Goal: Task Accomplishment & Management: Use online tool/utility

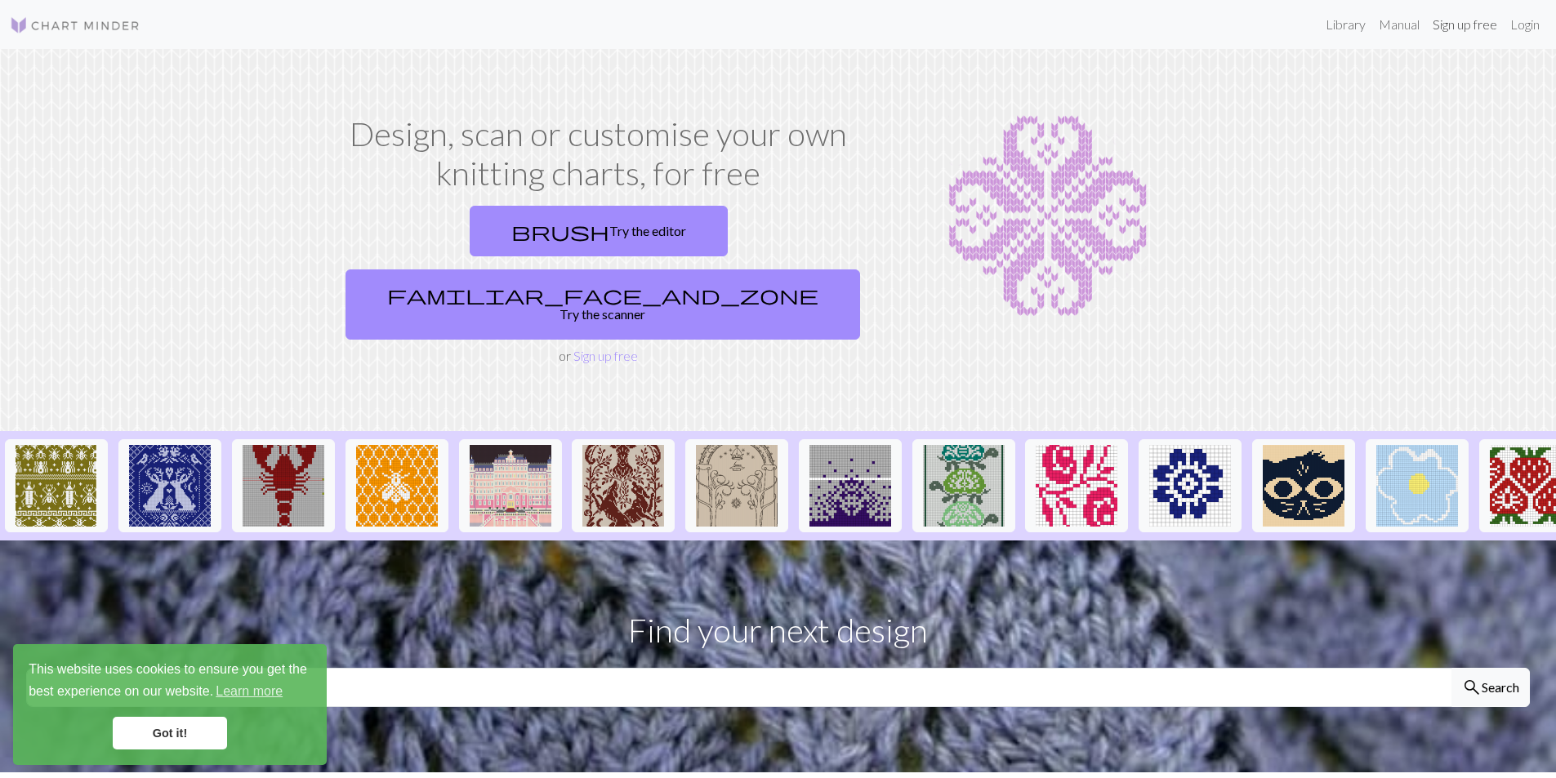
click at [1474, 29] on link "Sign up free" at bounding box center [1465, 24] width 78 height 33
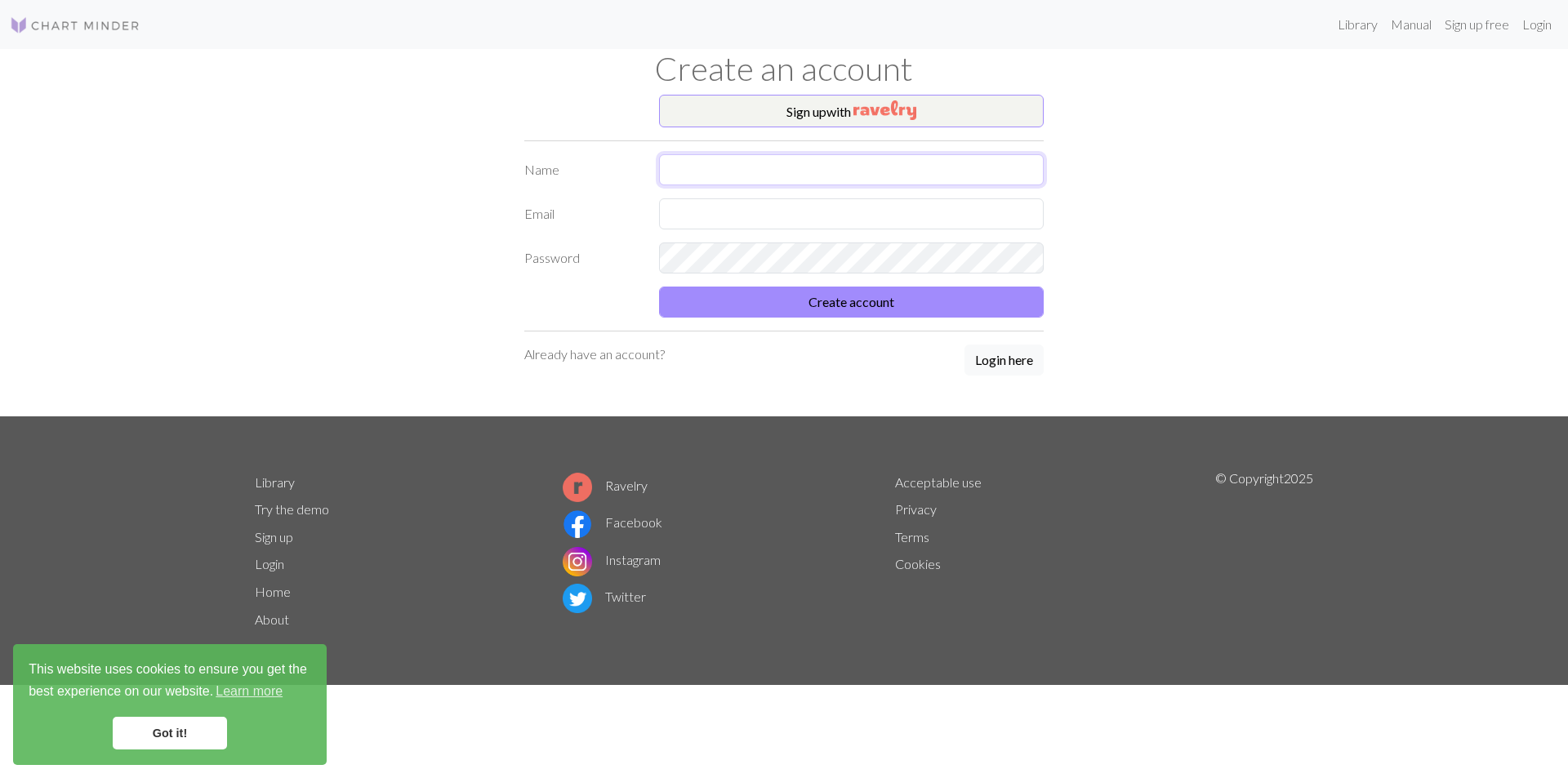
click at [688, 167] on input "text" at bounding box center [851, 169] width 385 height 31
type input "[PERSON_NAME]"
click at [703, 205] on input "text" at bounding box center [851, 213] width 385 height 31
type input "[EMAIL_ADDRESS][DOMAIN_NAME]"
click at [751, 301] on button "Create account" at bounding box center [851, 302] width 385 height 31
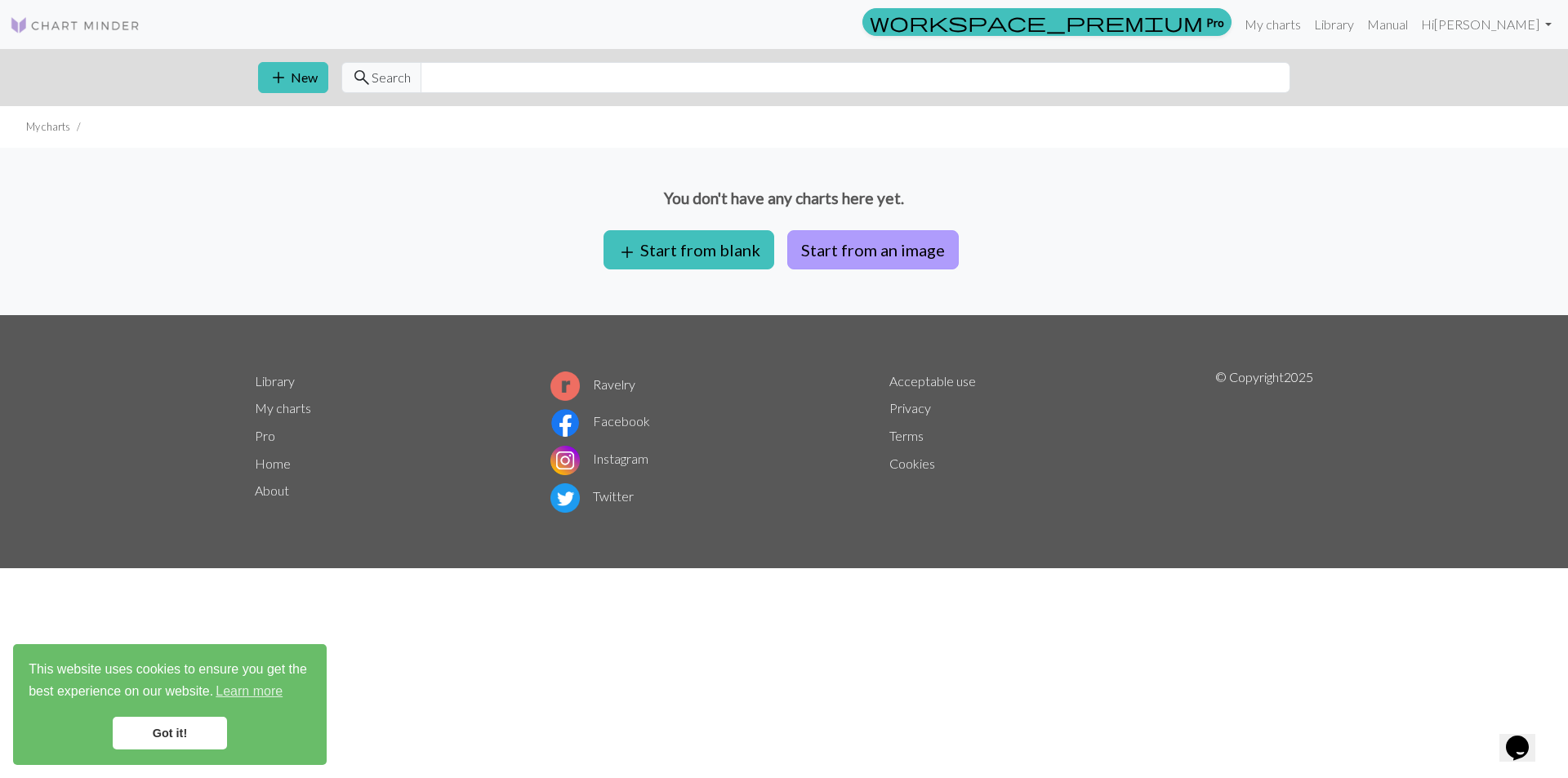
click at [819, 247] on button "Start from an image" at bounding box center [873, 249] width 172 height 39
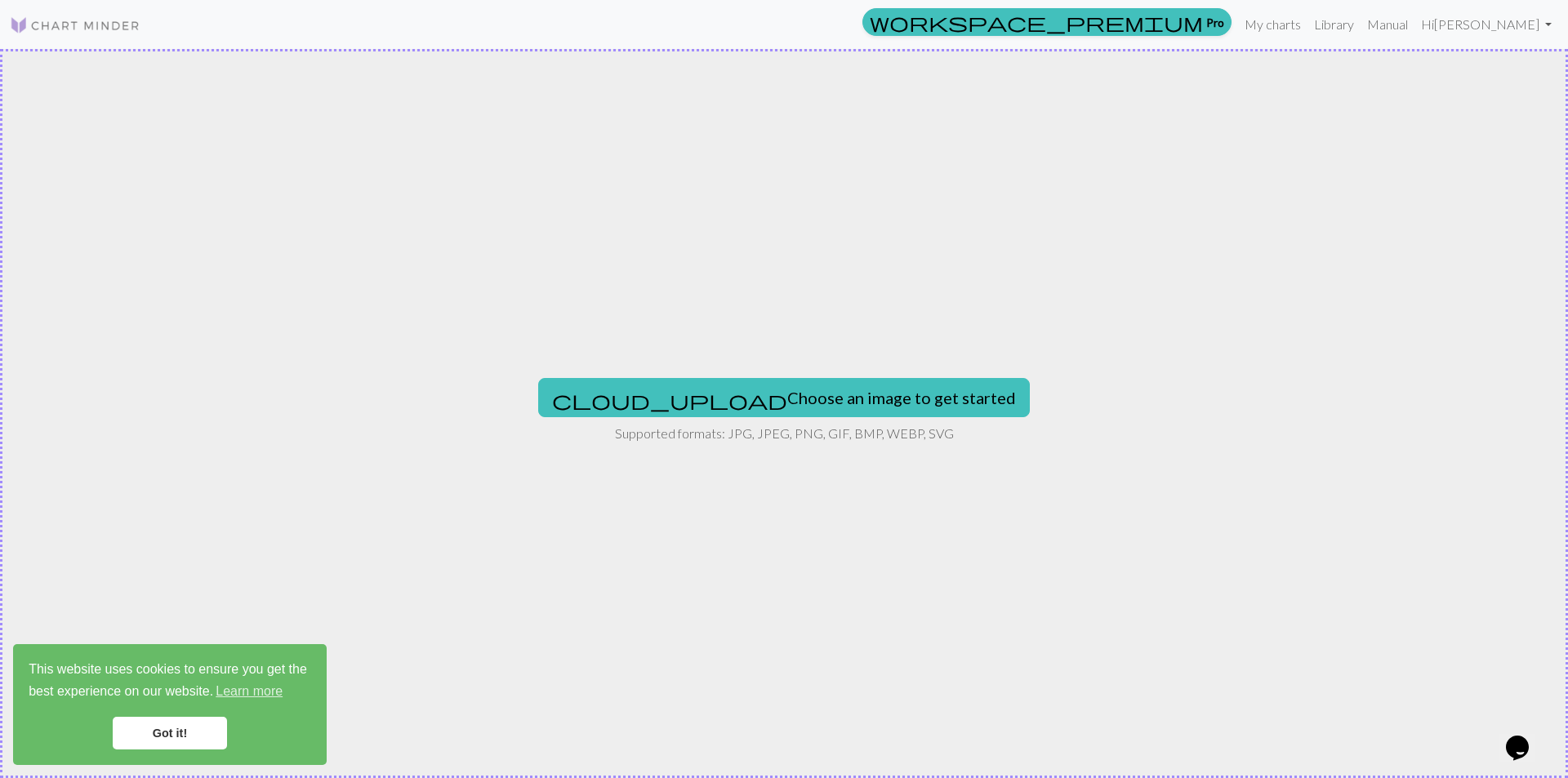
drag, startPoint x: 796, startPoint y: 390, endPoint x: 724, endPoint y: 261, distance: 148.1
click at [724, 261] on div "cloud_upload Choose an image to get started Supported formats: JPG, JPEG, PNG, …" at bounding box center [784, 413] width 1568 height 729
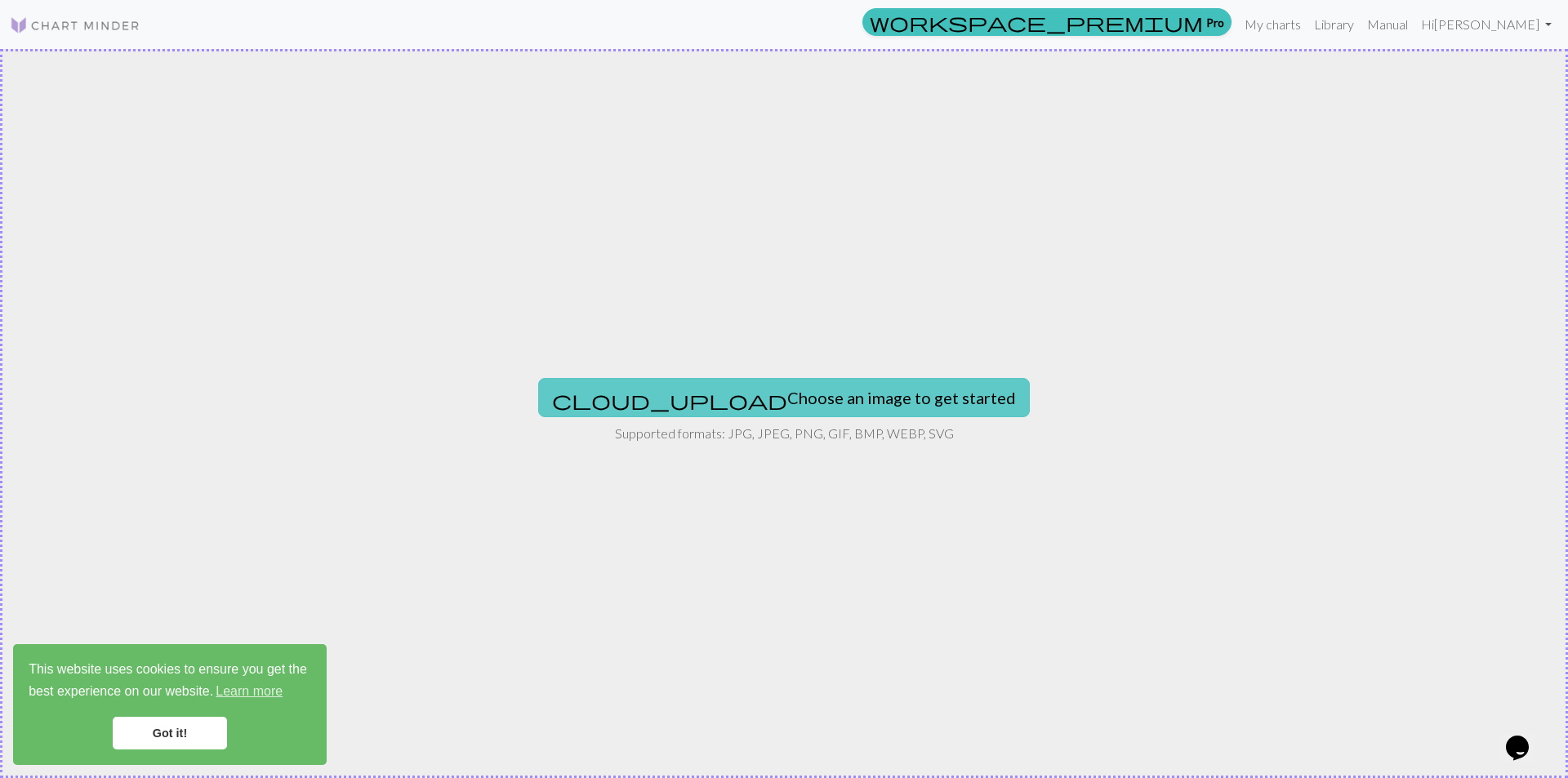
click at [779, 397] on button "cloud_upload Choose an image to get started" at bounding box center [784, 397] width 492 height 39
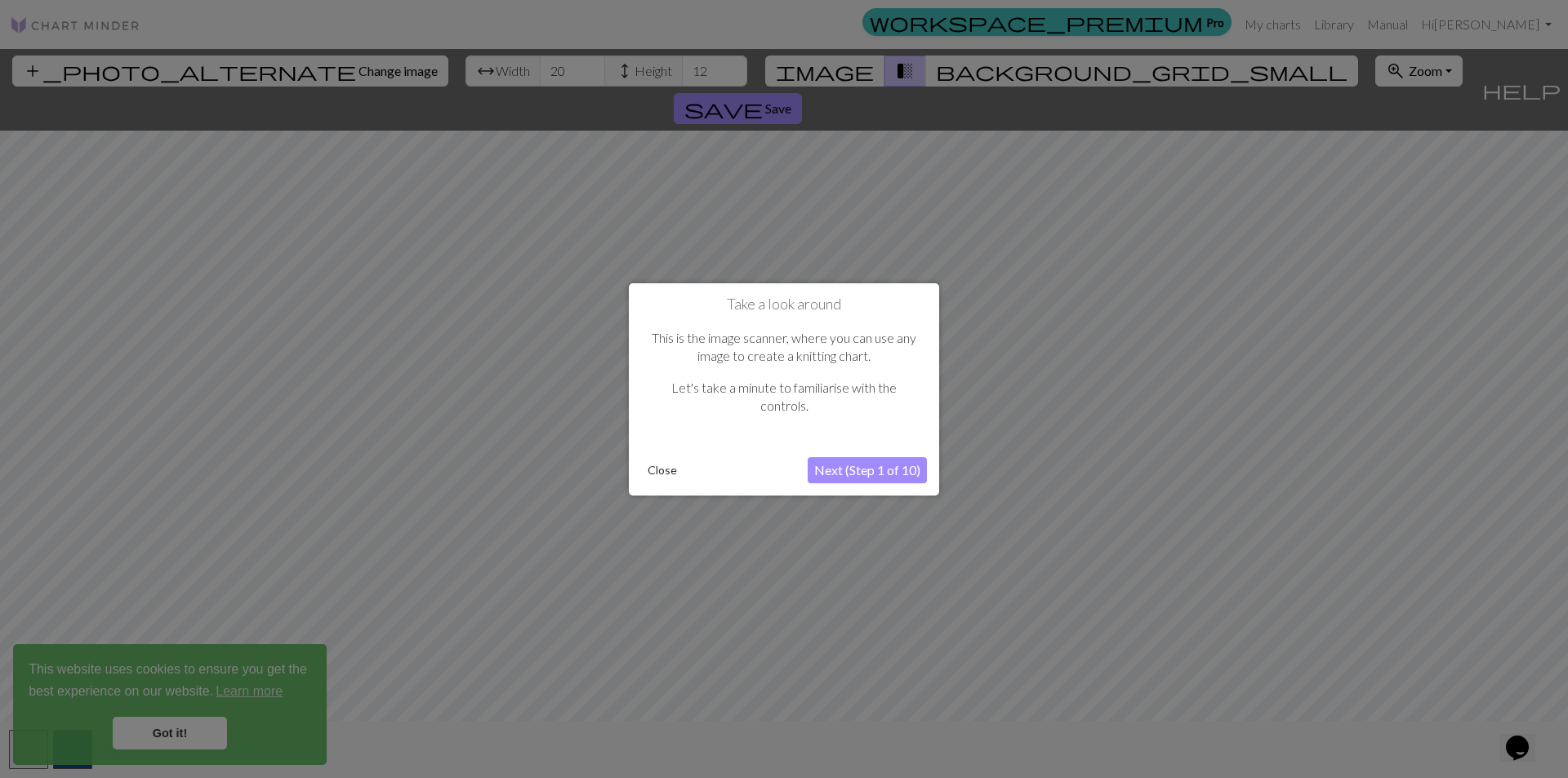
click at [843, 470] on button "Next (Step 1 of 10)" at bounding box center [867, 470] width 119 height 26
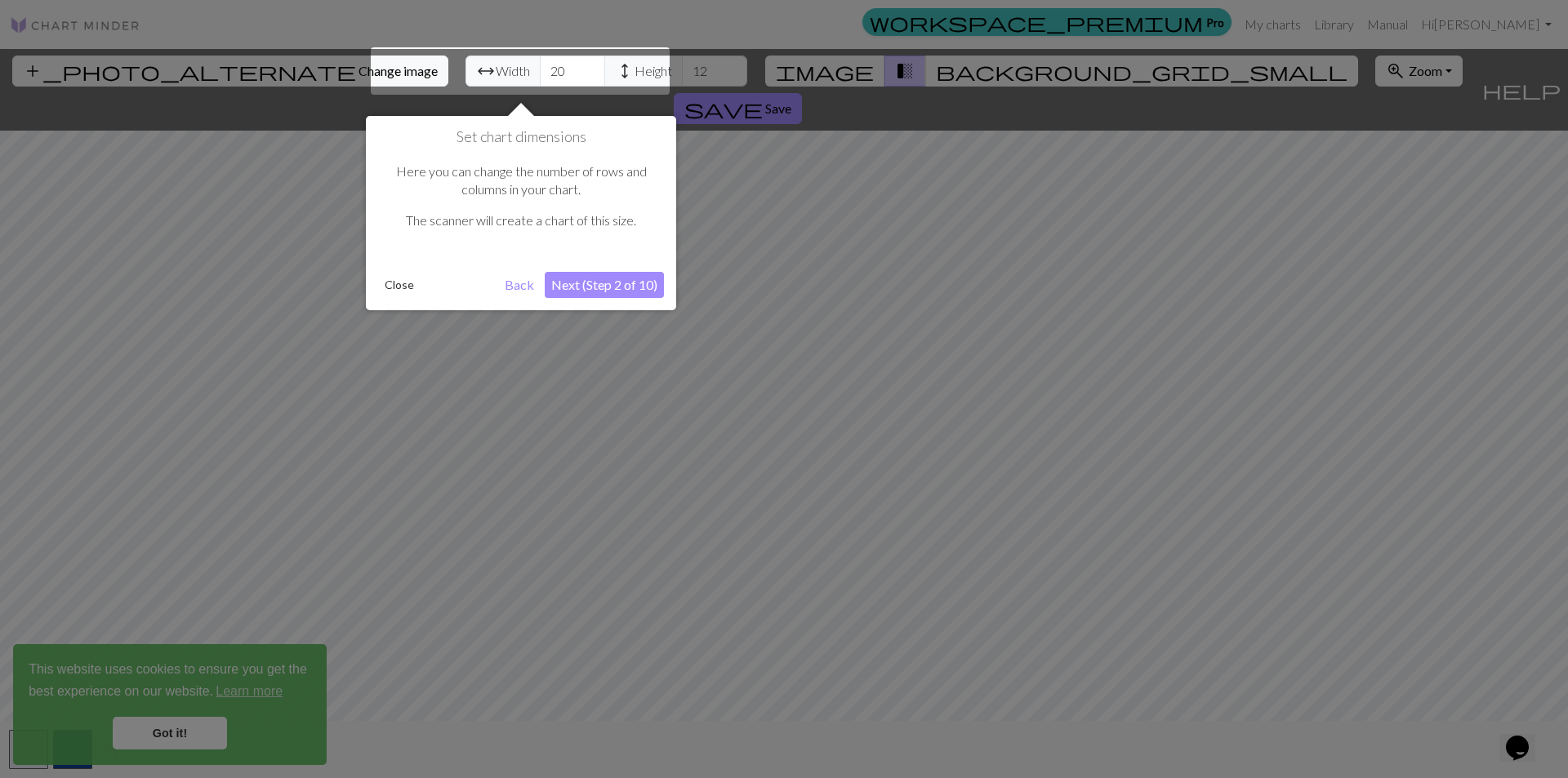
click at [573, 288] on button "Next (Step 2 of 10)" at bounding box center [604, 285] width 119 height 26
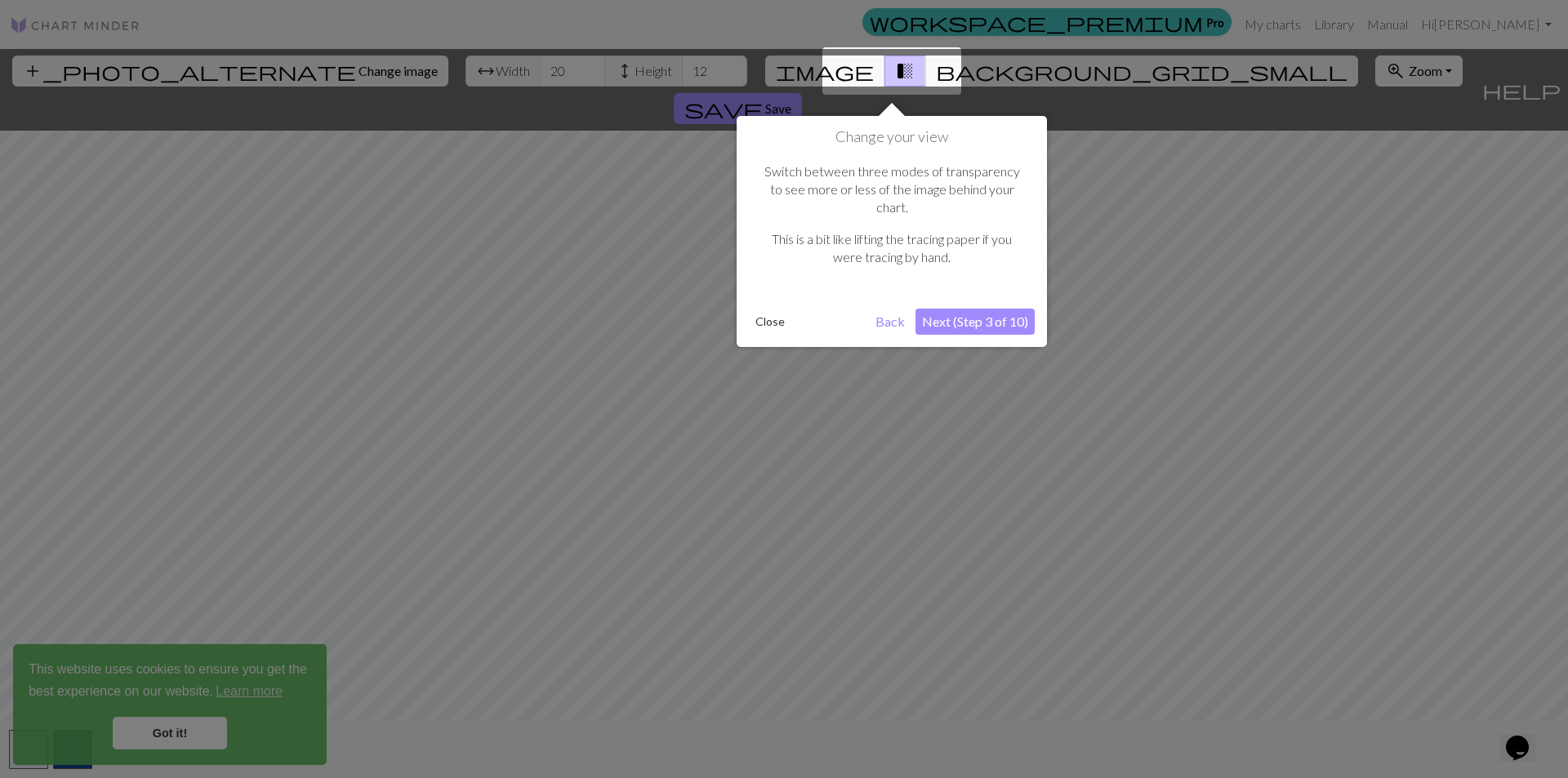
click at [966, 309] on button "Next (Step 3 of 10)" at bounding box center [975, 322] width 119 height 26
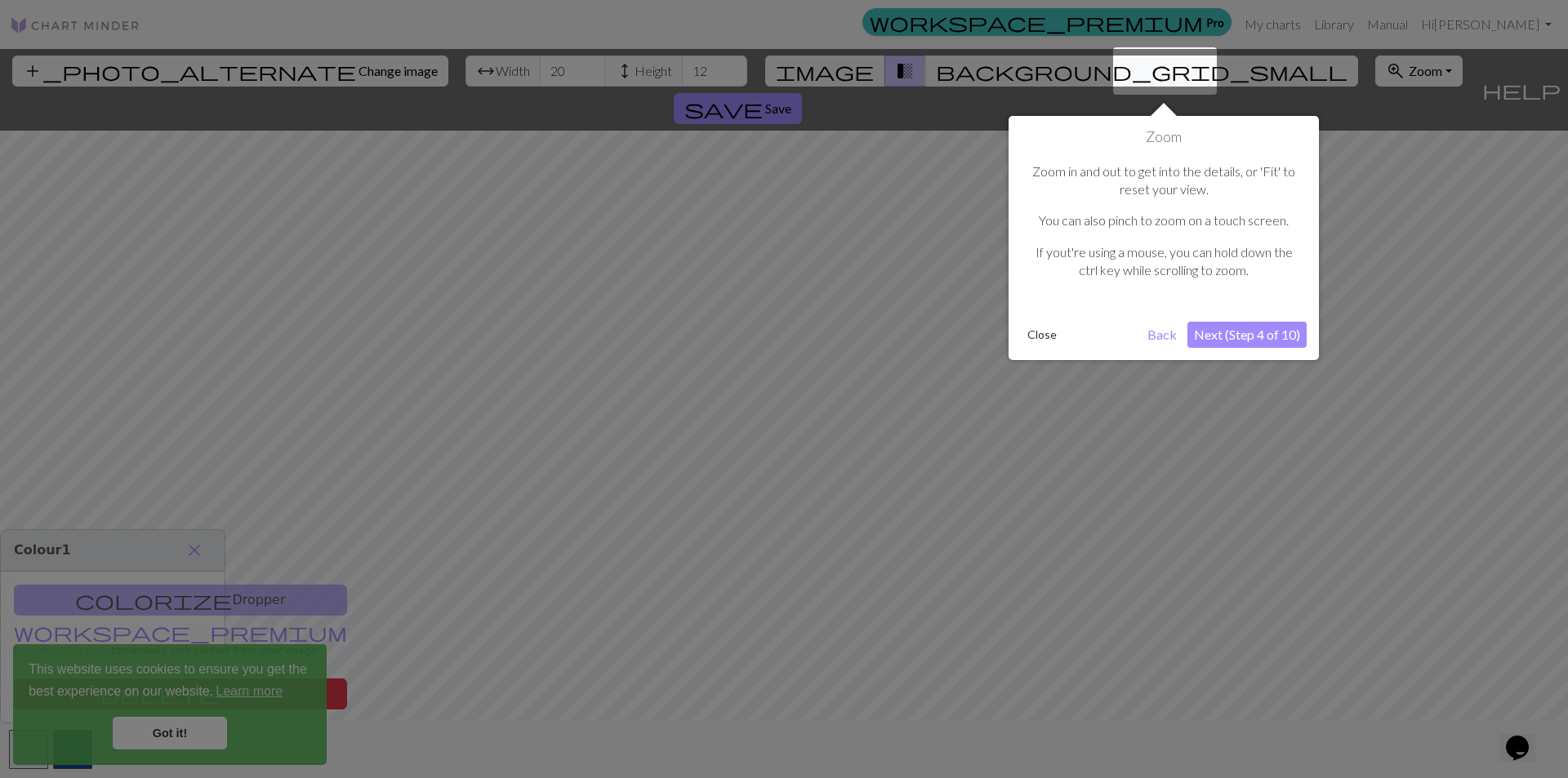
click at [1259, 341] on button "Next (Step 4 of 10)" at bounding box center [1247, 335] width 119 height 26
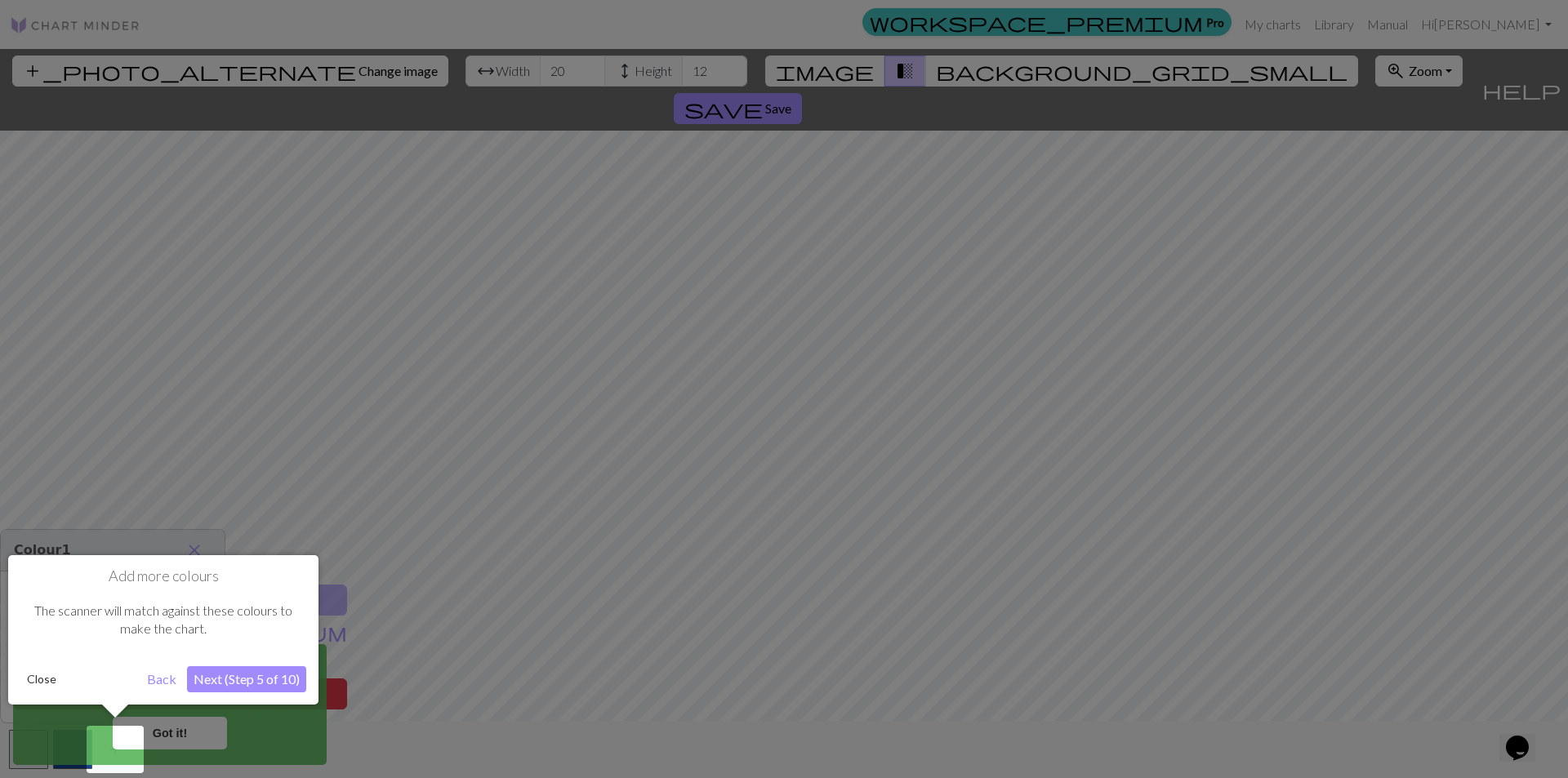
click at [250, 678] on button "Next (Step 5 of 10)" at bounding box center [246, 680] width 119 height 26
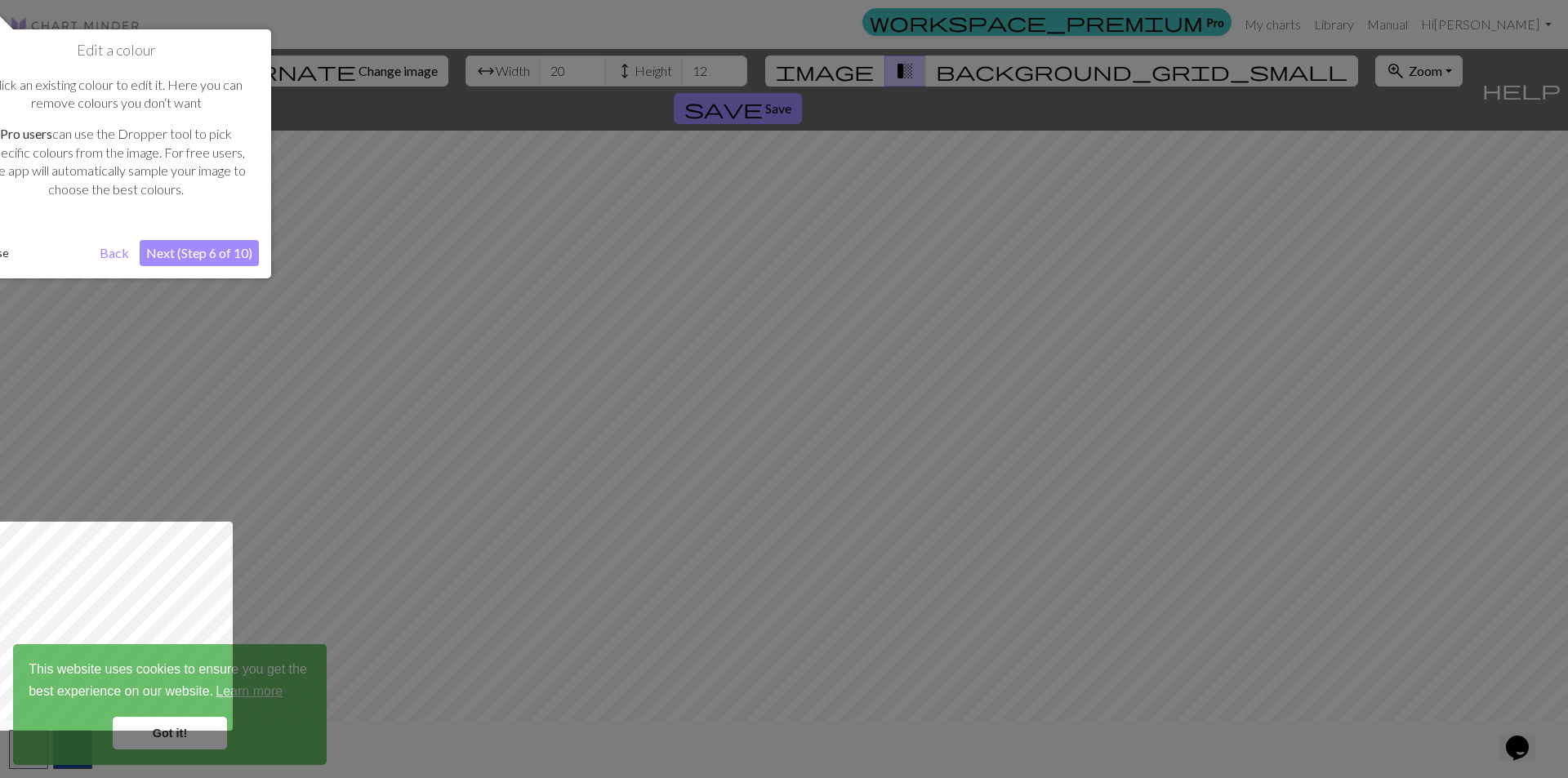
click at [188, 249] on button "Next (Step 6 of 10)" at bounding box center [199, 253] width 119 height 26
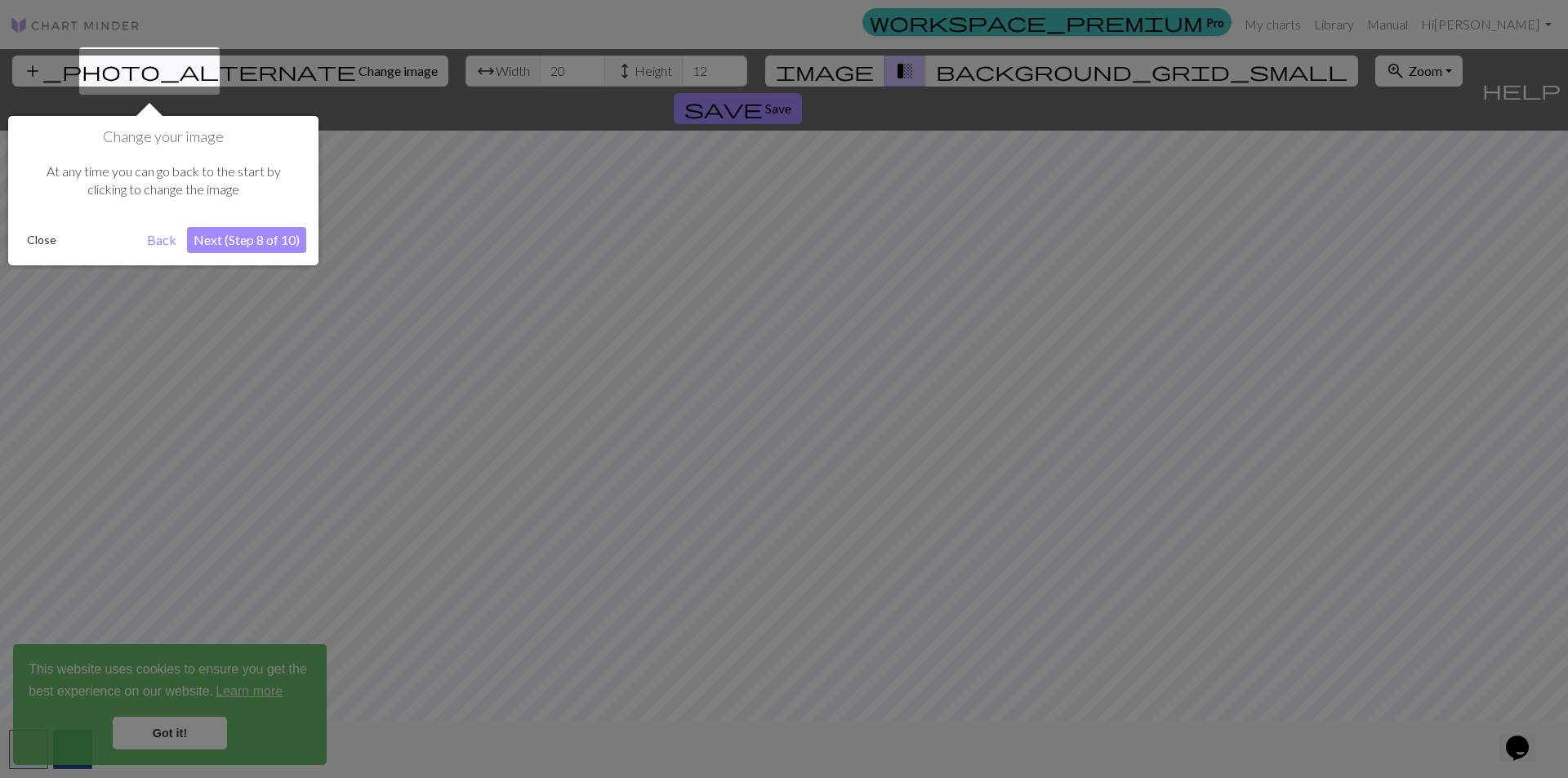
click at [230, 243] on button "Next (Step 8 of 10)" at bounding box center [246, 240] width 119 height 26
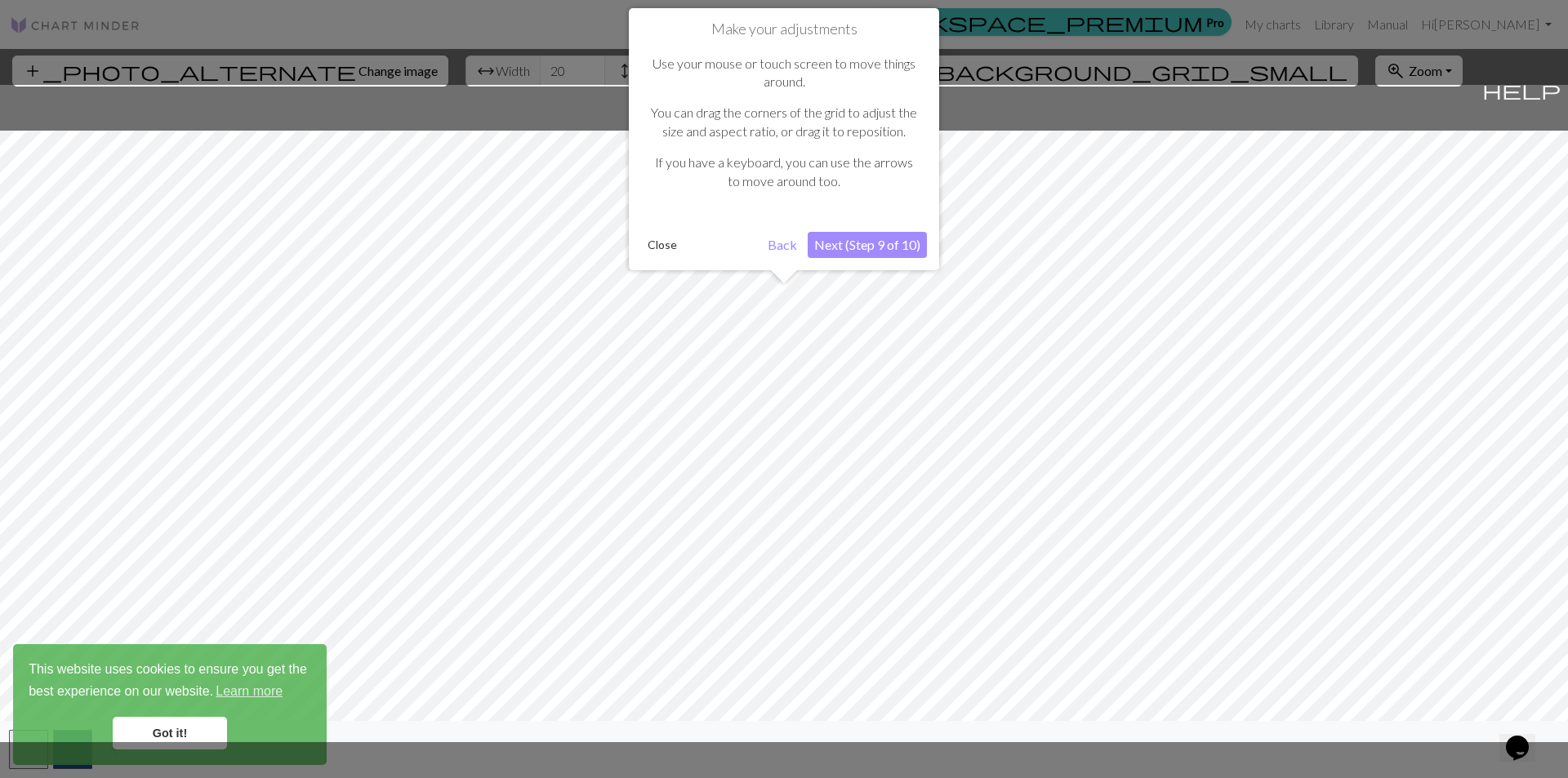
click at [893, 252] on button "Next (Step 9 of 10)" at bounding box center [867, 245] width 119 height 26
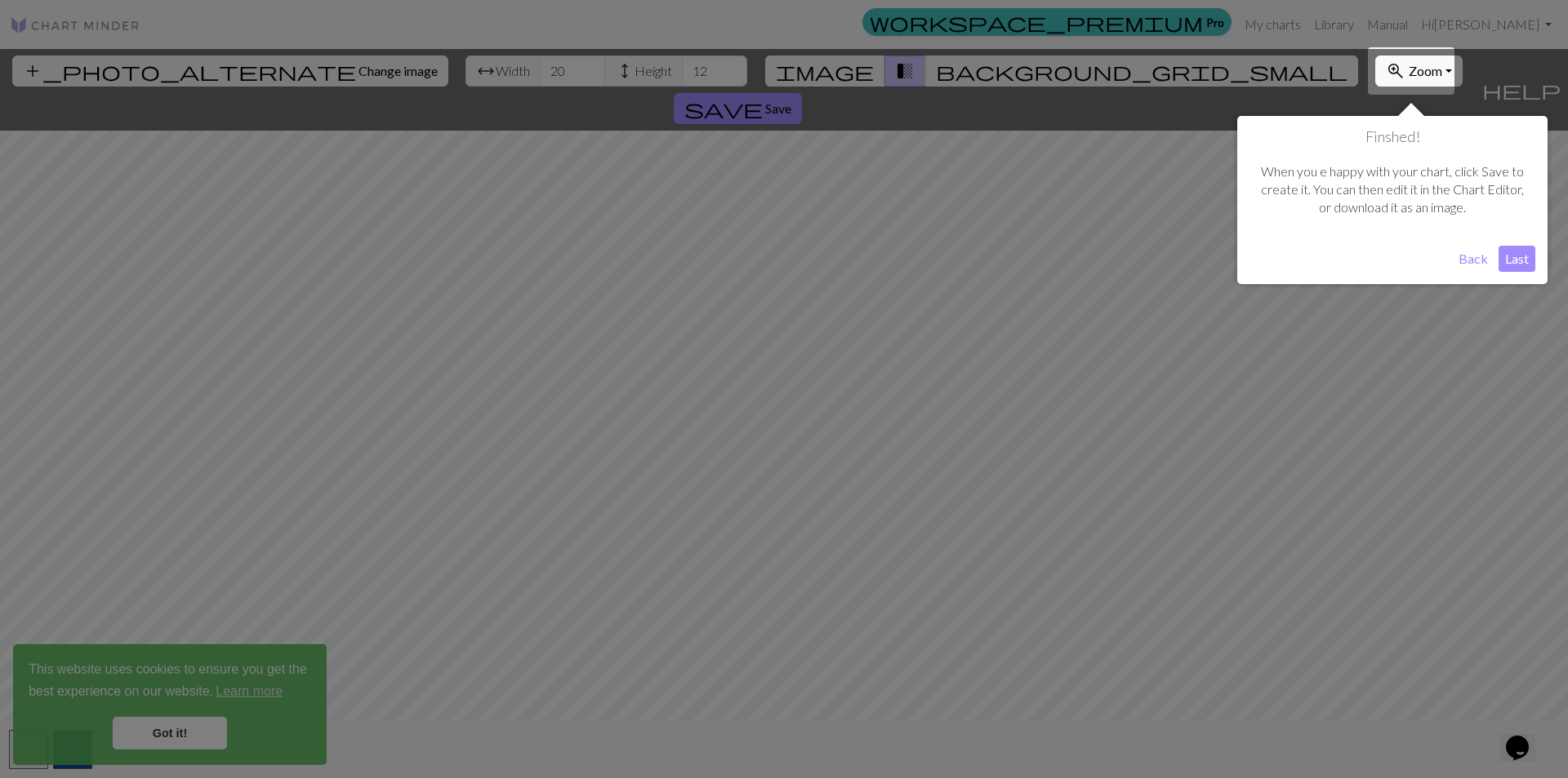
click at [1514, 256] on button "Last" at bounding box center [1517, 259] width 37 height 26
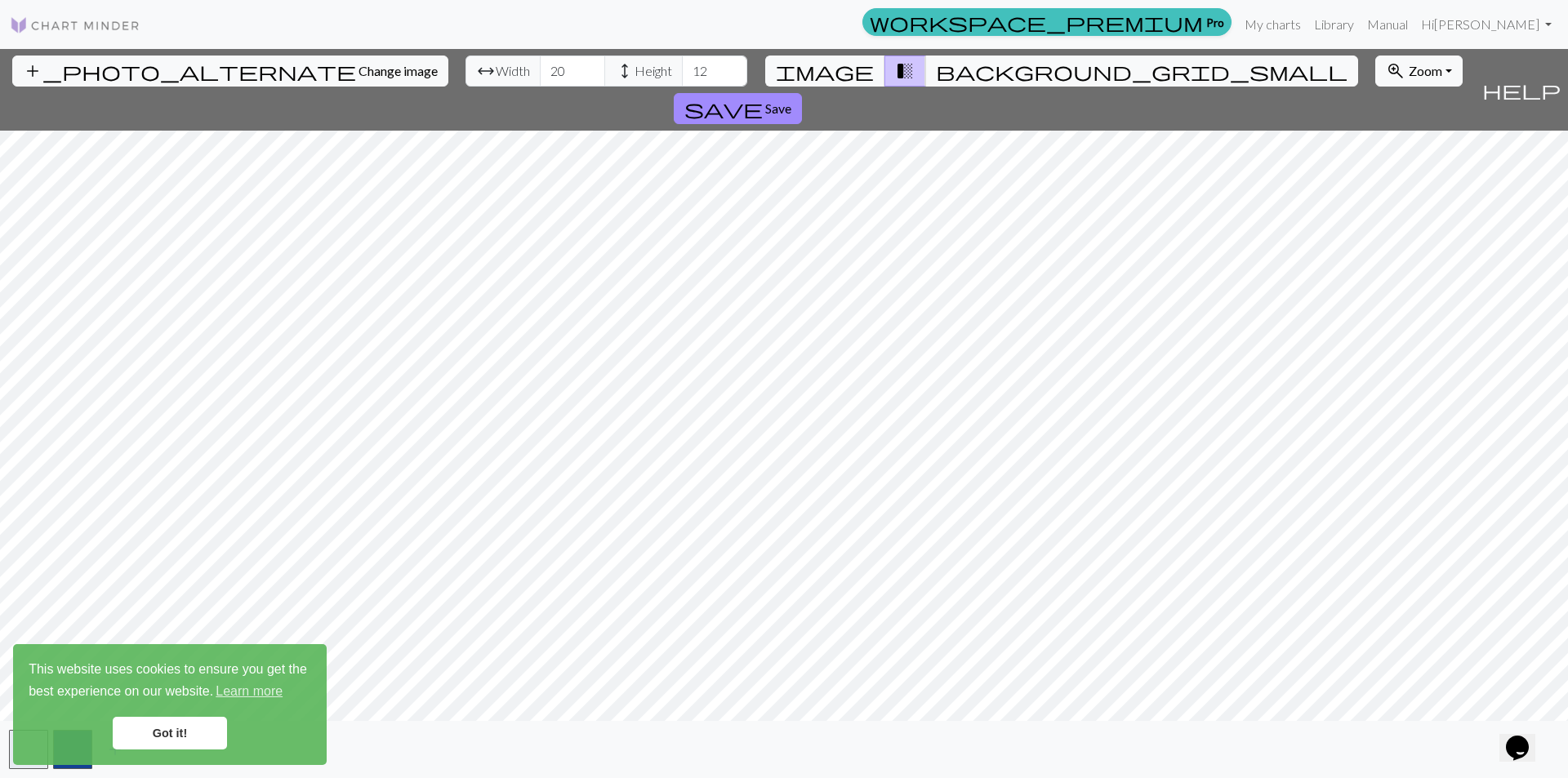
click at [172, 752] on div "This website uses cookies to ensure you get the best experience on our website.…" at bounding box center [170, 704] width 314 height 121
click at [167, 744] on link "Got it!" at bounding box center [170, 733] width 114 height 33
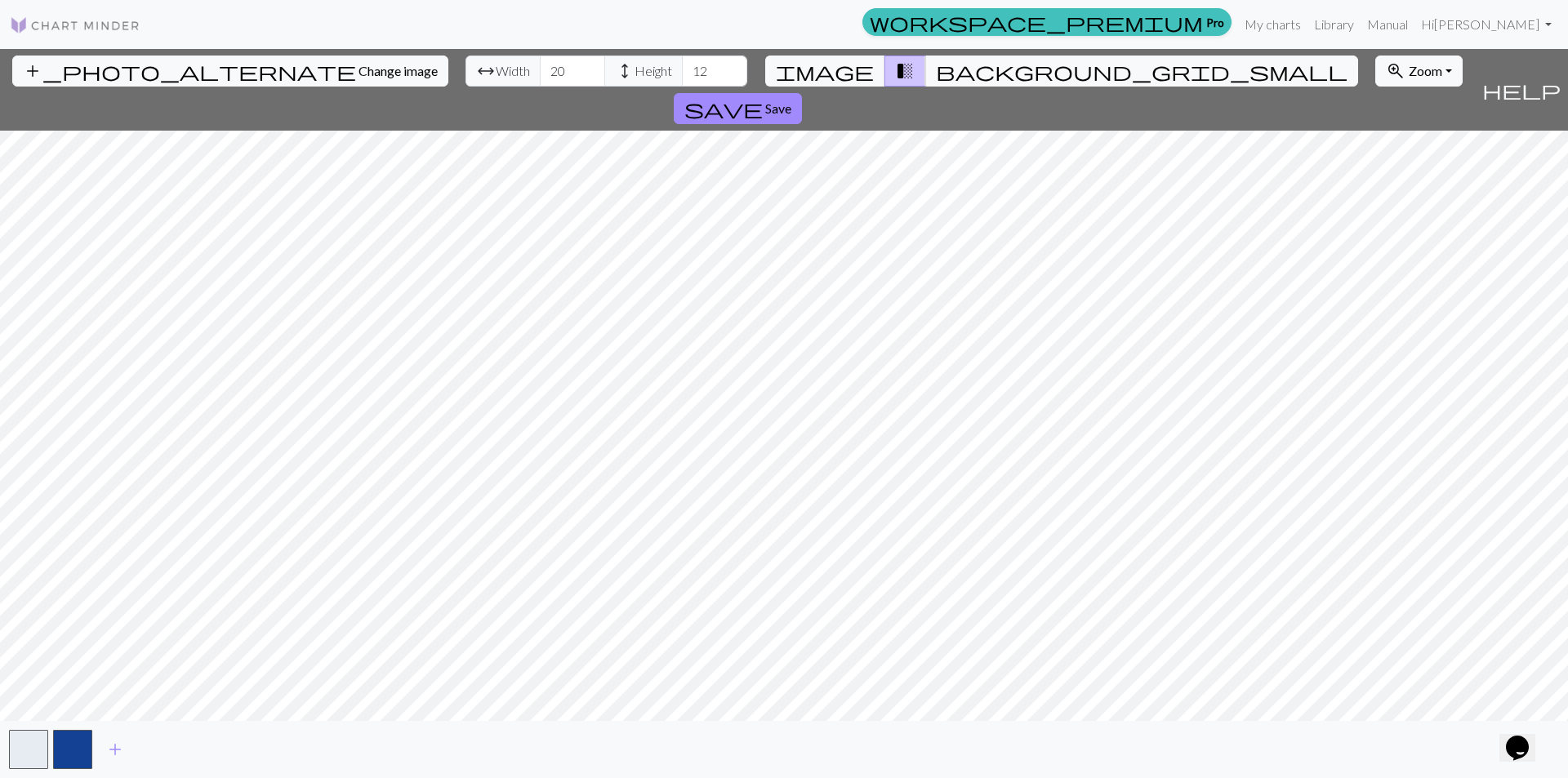
click at [66, 753] on div "This website uses cookies to ensure you get the best experience on our website.…" at bounding box center [170, 704] width 314 height 121
click at [20, 753] on div "This website uses cookies to ensure you get the best experience on our website.…" at bounding box center [170, 704] width 314 height 121
click at [540, 69] on input "20" at bounding box center [572, 71] width 65 height 31
click at [682, 73] on input "12" at bounding box center [714, 71] width 65 height 31
click at [540, 74] on input "199" at bounding box center [572, 71] width 65 height 31
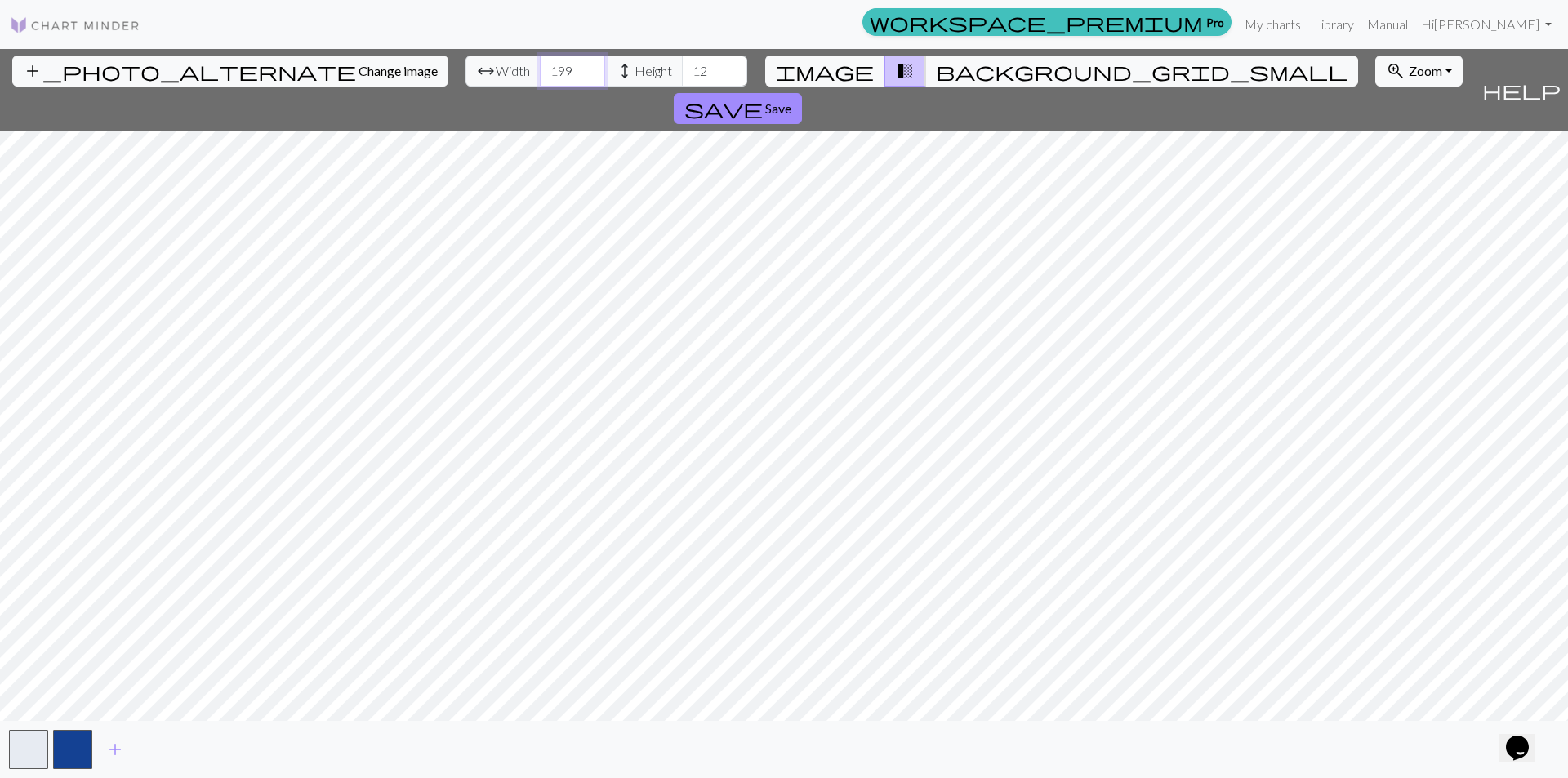
drag, startPoint x: 488, startPoint y: 69, endPoint x: 462, endPoint y: 70, distance: 27.0
click at [540, 70] on input "199" at bounding box center [572, 71] width 65 height 31
type input "150"
click at [682, 79] on input "12" at bounding box center [714, 71] width 65 height 31
drag, startPoint x: 632, startPoint y: 65, endPoint x: 525, endPoint y: 78, distance: 107.8
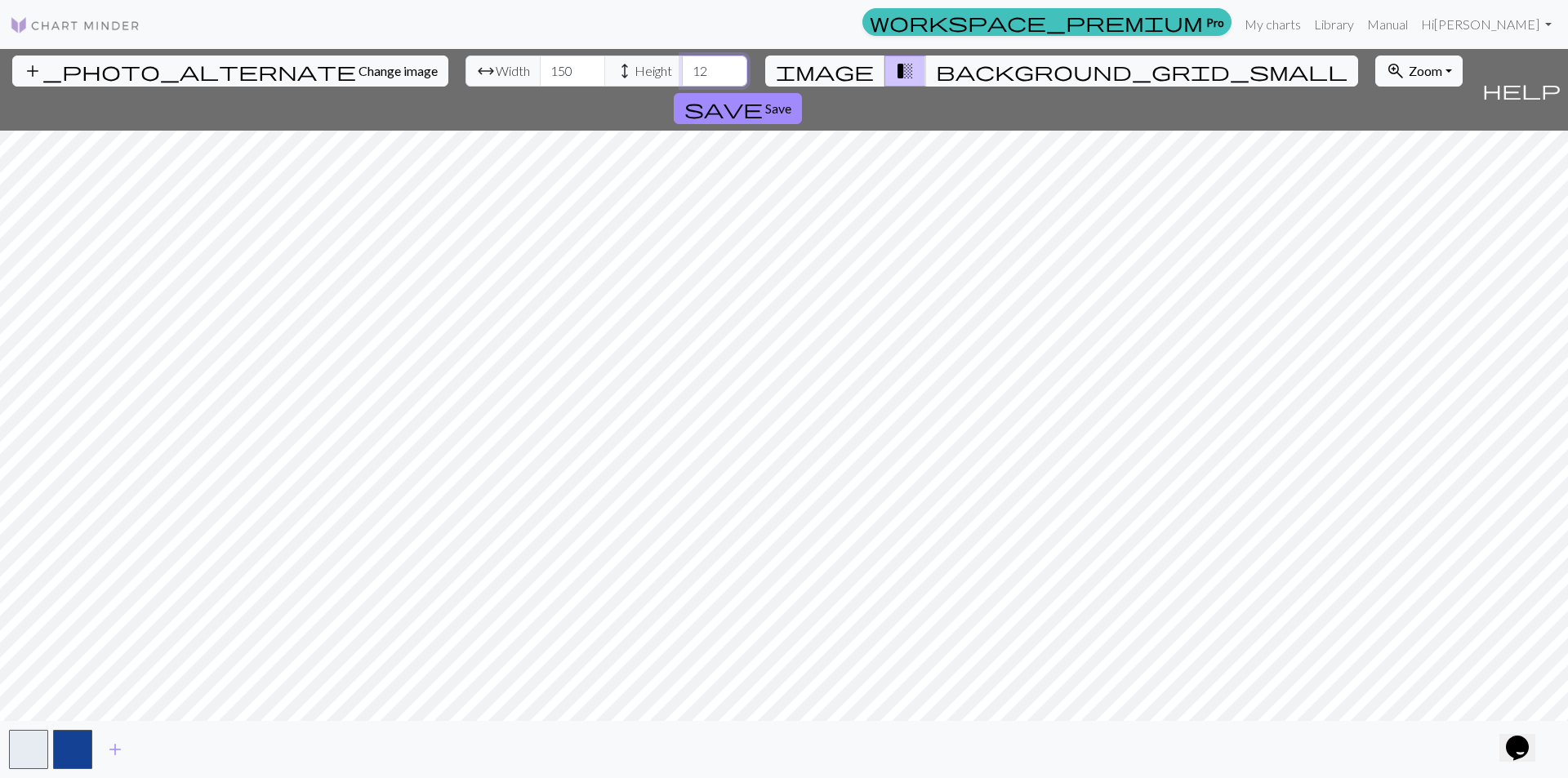
click at [525, 78] on div "arrow_range Width 150 height Height 12" at bounding box center [607, 71] width 282 height 31
type input "30"
drag, startPoint x: 501, startPoint y: 77, endPoint x: 355, endPoint y: 77, distance: 145.4
click at [540, 77] on input "148" at bounding box center [572, 71] width 65 height 31
drag, startPoint x: 493, startPoint y: 71, endPoint x: 441, endPoint y: 78, distance: 52.8
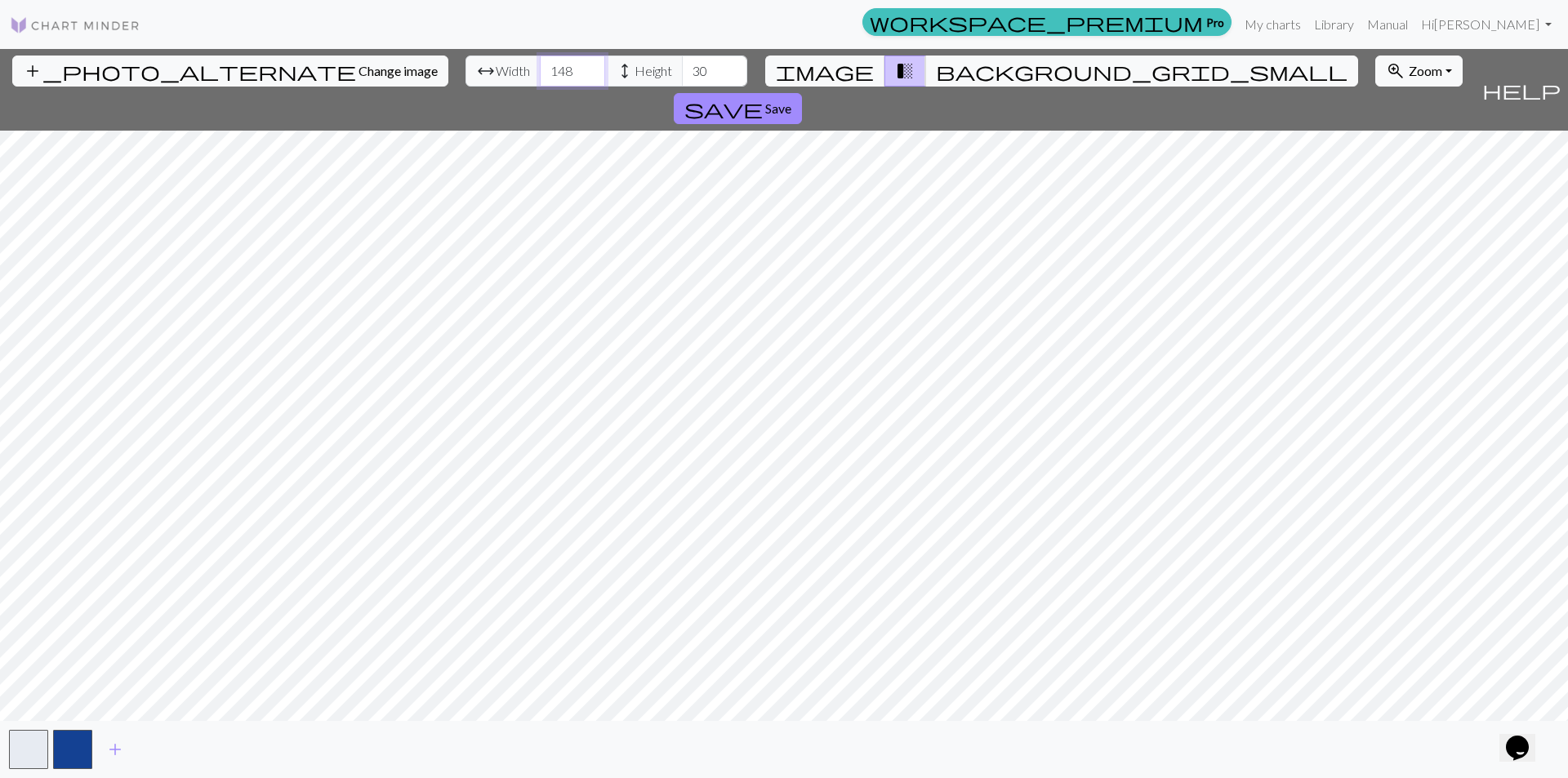
click at [466, 78] on div "arrow_range Width 148 height Height 30" at bounding box center [607, 71] width 282 height 31
type input "78"
drag, startPoint x: 631, startPoint y: 75, endPoint x: 584, endPoint y: 77, distance: 47.4
click at [584, 77] on div "arrow_range Width 78 height Height 30" at bounding box center [607, 71] width 282 height 31
type input "51"
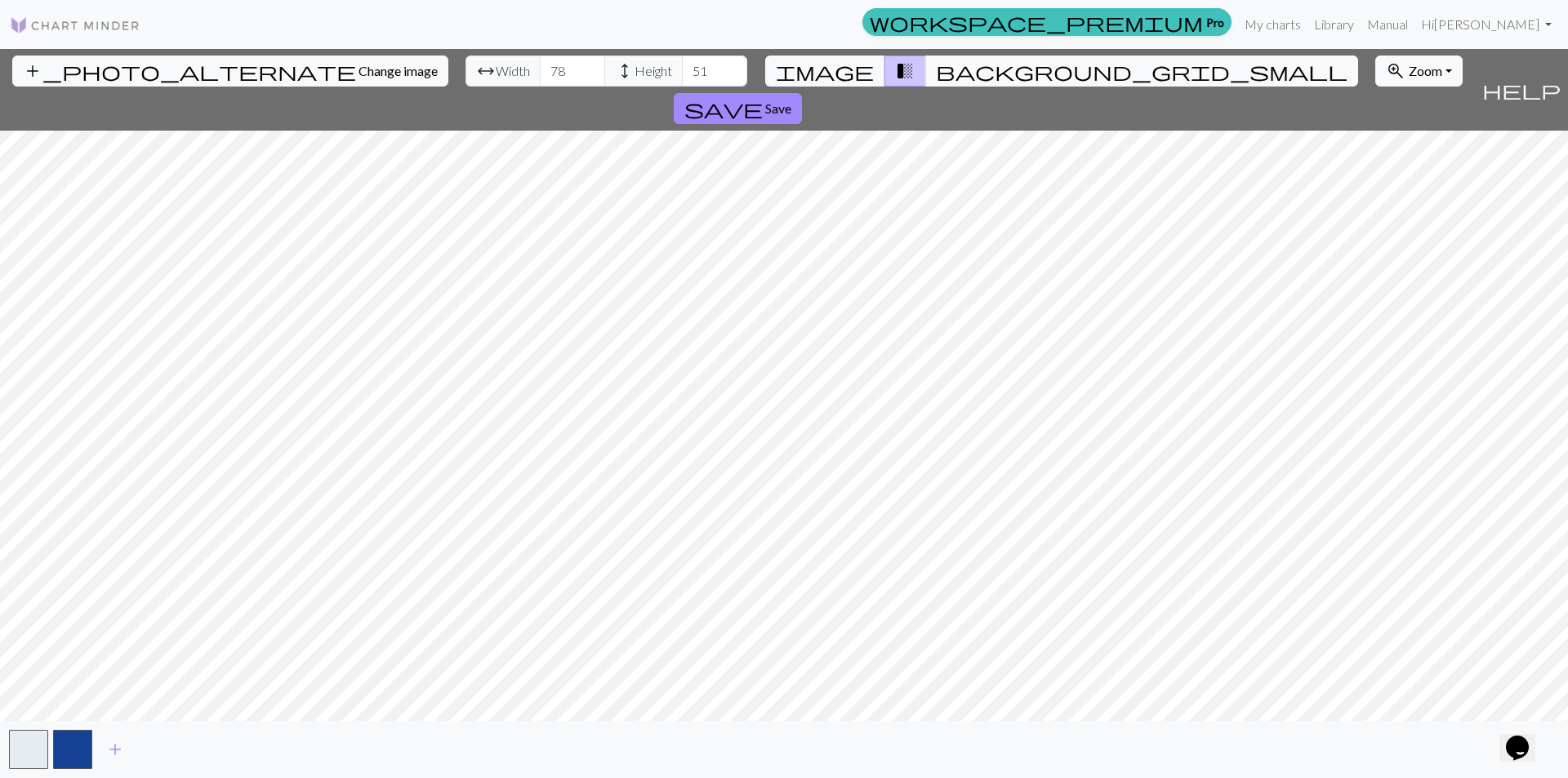
click at [895, 73] on span "transition_fade" at bounding box center [905, 71] width 20 height 23
click at [944, 71] on button "background_grid_small" at bounding box center [1141, 71] width 433 height 31
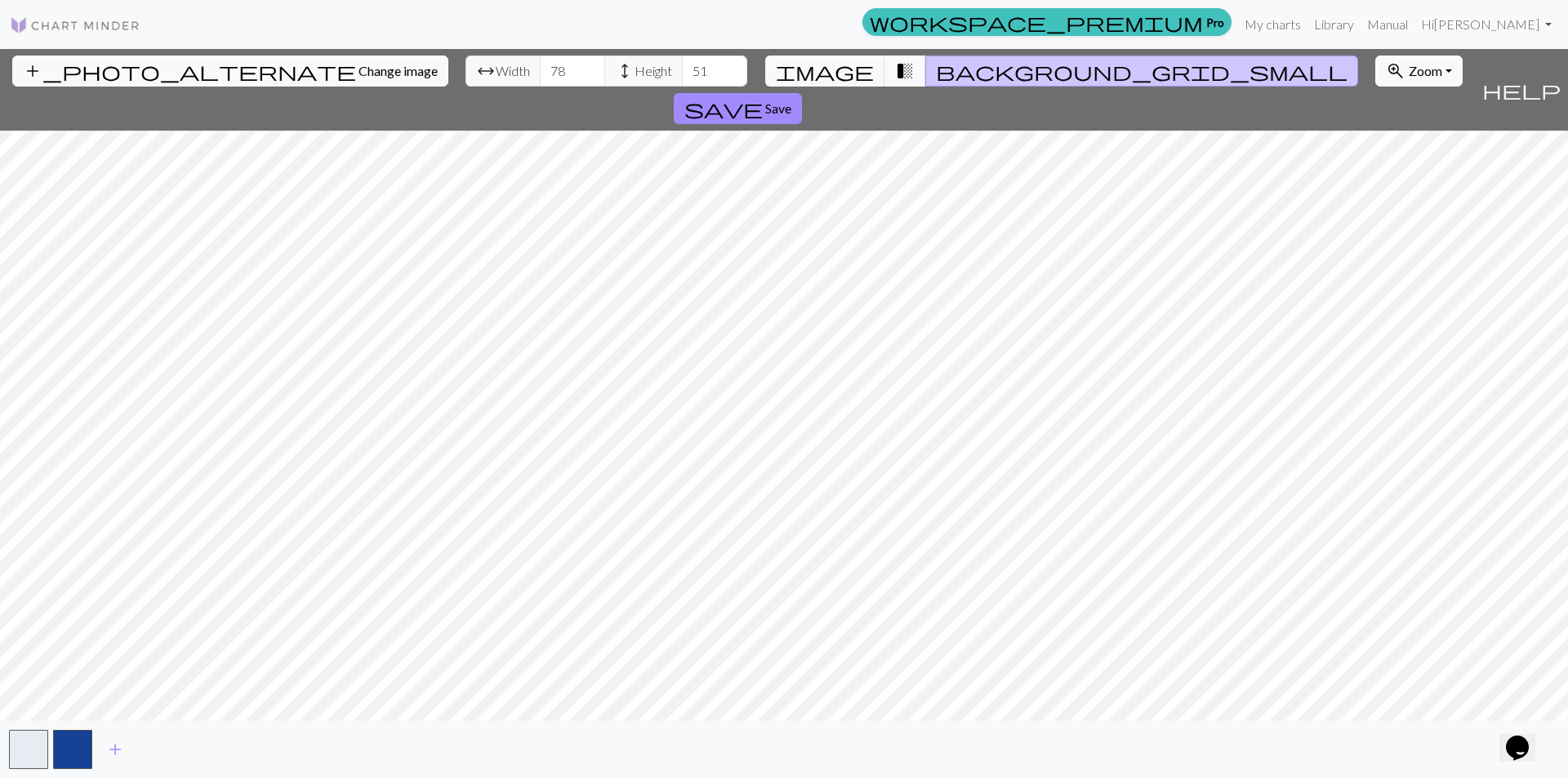
click at [895, 74] on span "transition_fade" at bounding box center [905, 71] width 20 height 23
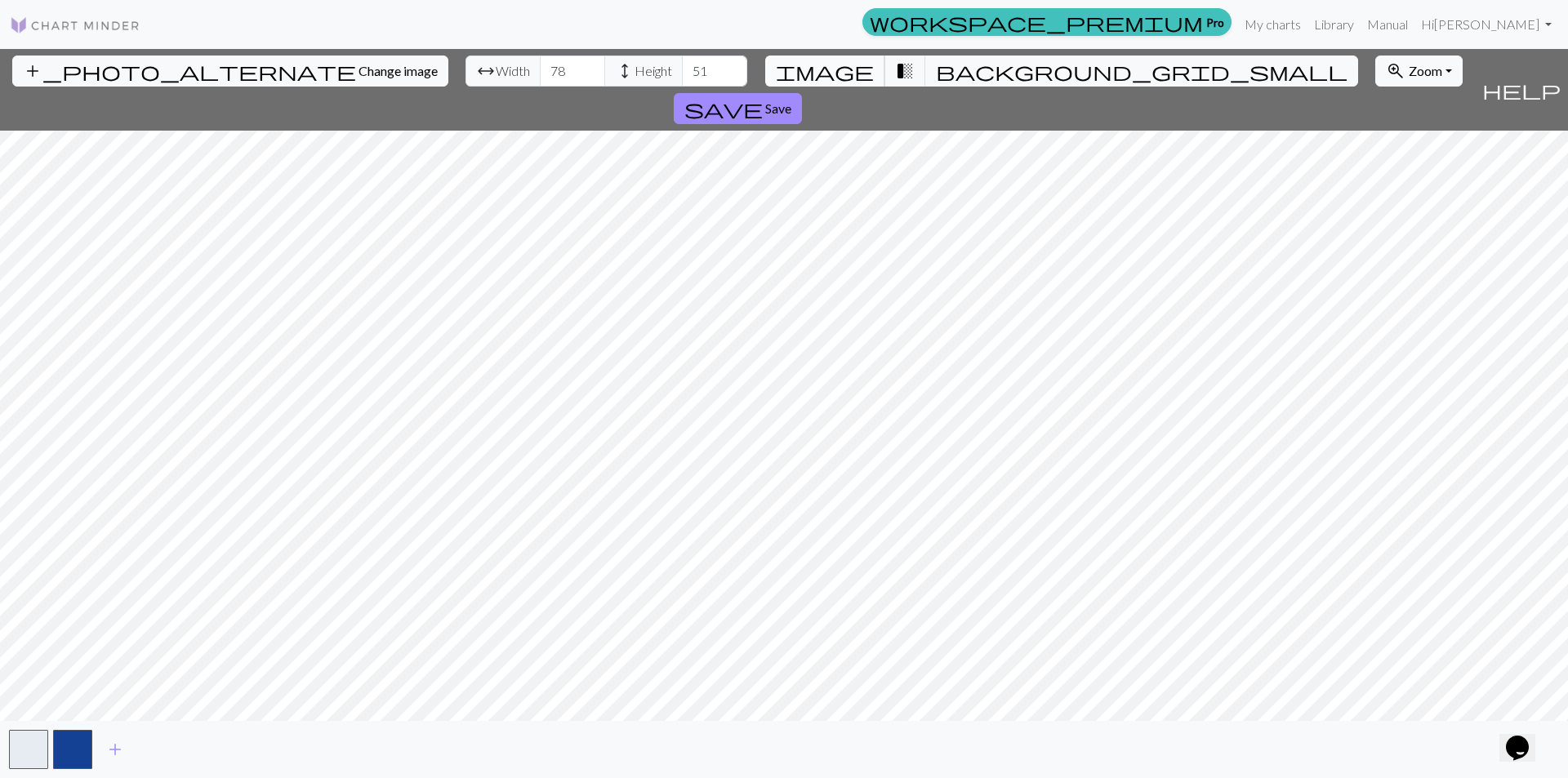
click at [859, 70] on span "image" at bounding box center [825, 71] width 98 height 23
click at [895, 69] on span "transition_fade" at bounding box center [905, 71] width 20 height 23
click at [954, 74] on div "add_photo_alternate Change image arrow_range Width 78 height Height 51 image tr…" at bounding box center [737, 90] width 1475 height 82
click at [948, 75] on button "background_grid_small" at bounding box center [1141, 71] width 433 height 31
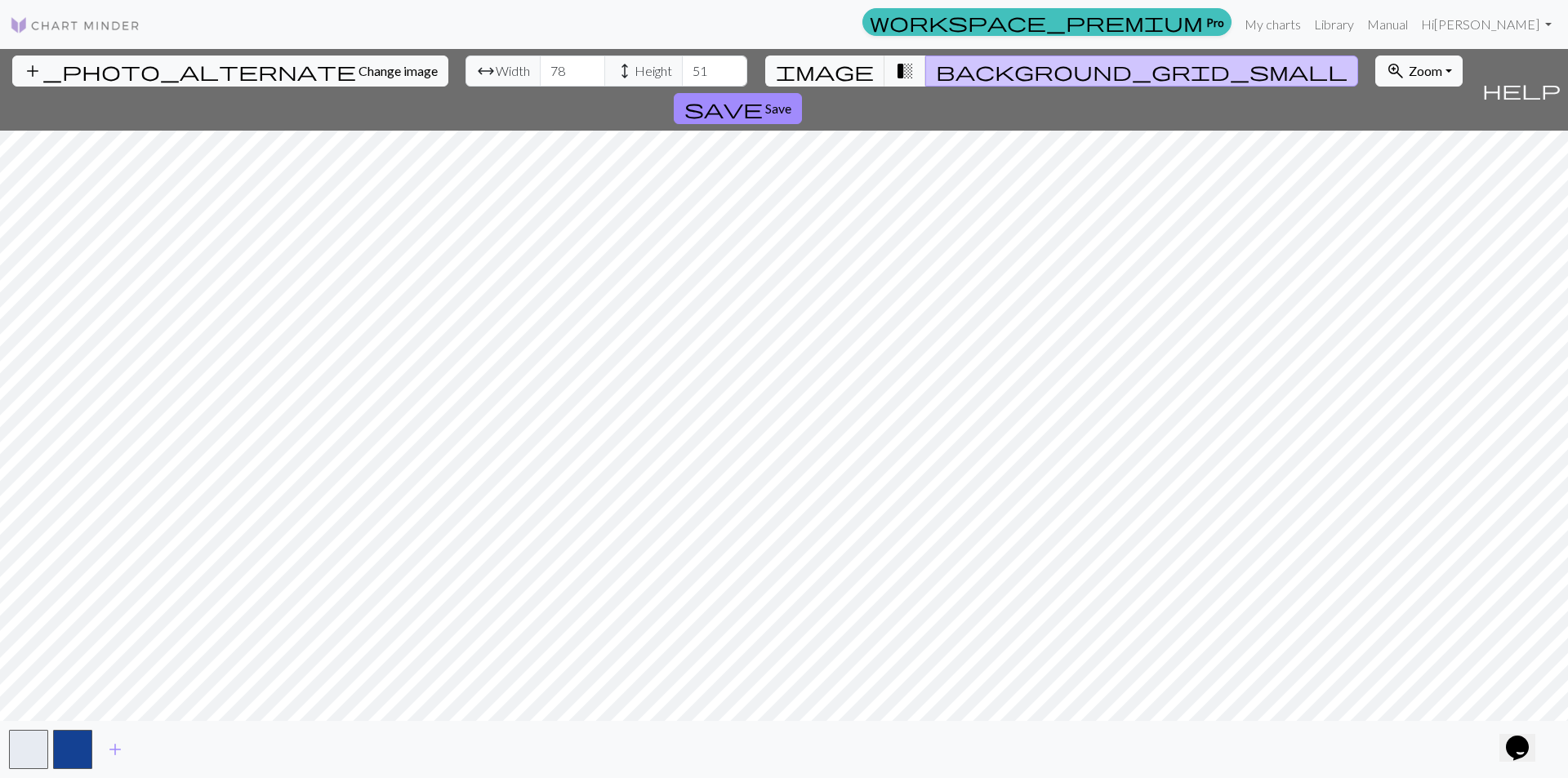
click at [943, 75] on button "background_grid_small" at bounding box center [1141, 71] width 433 height 31
click at [792, 100] on span "Save" at bounding box center [778, 108] width 26 height 16
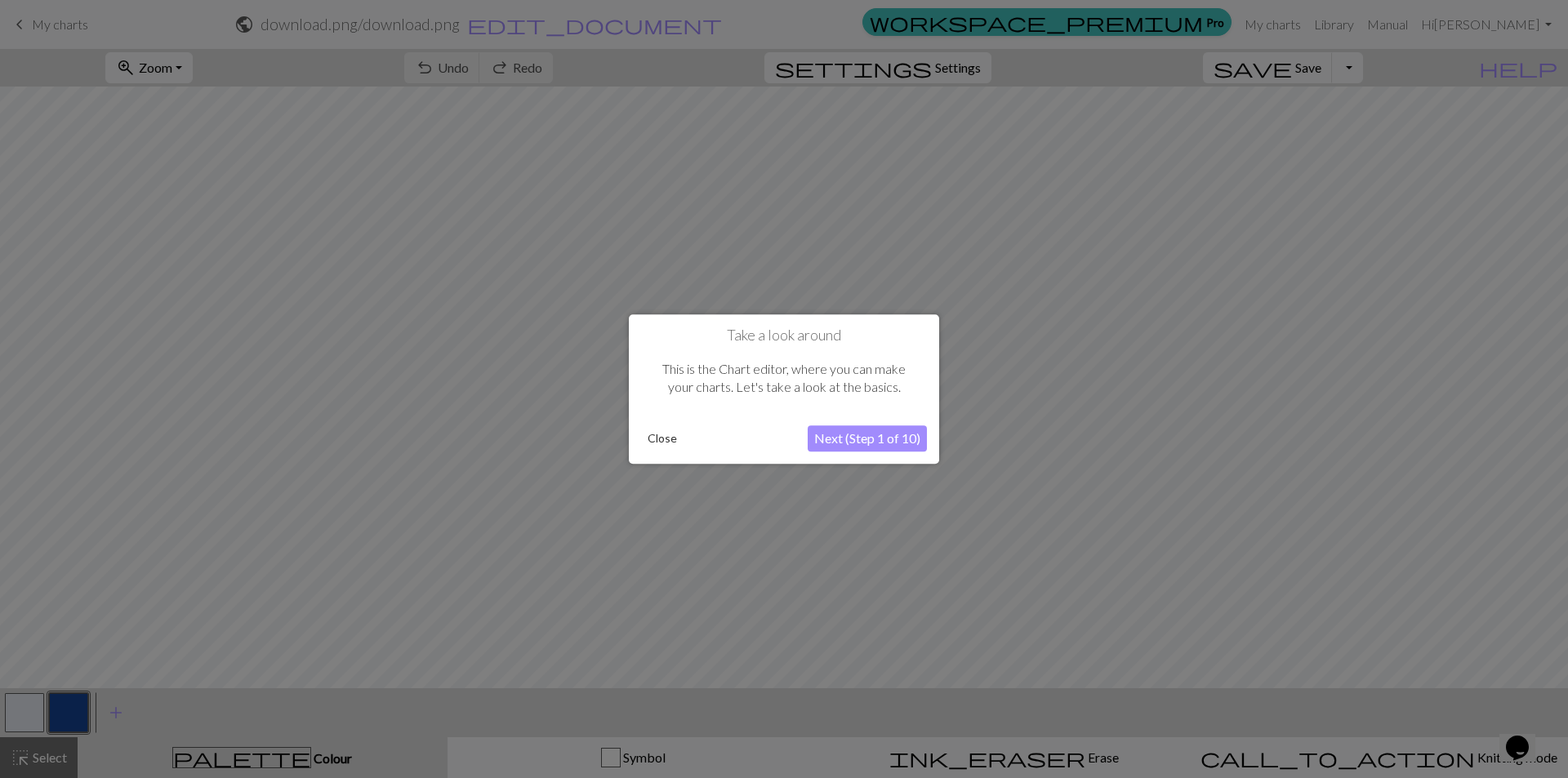
click at [863, 442] on button "Next (Step 1 of 10)" at bounding box center [867, 439] width 119 height 26
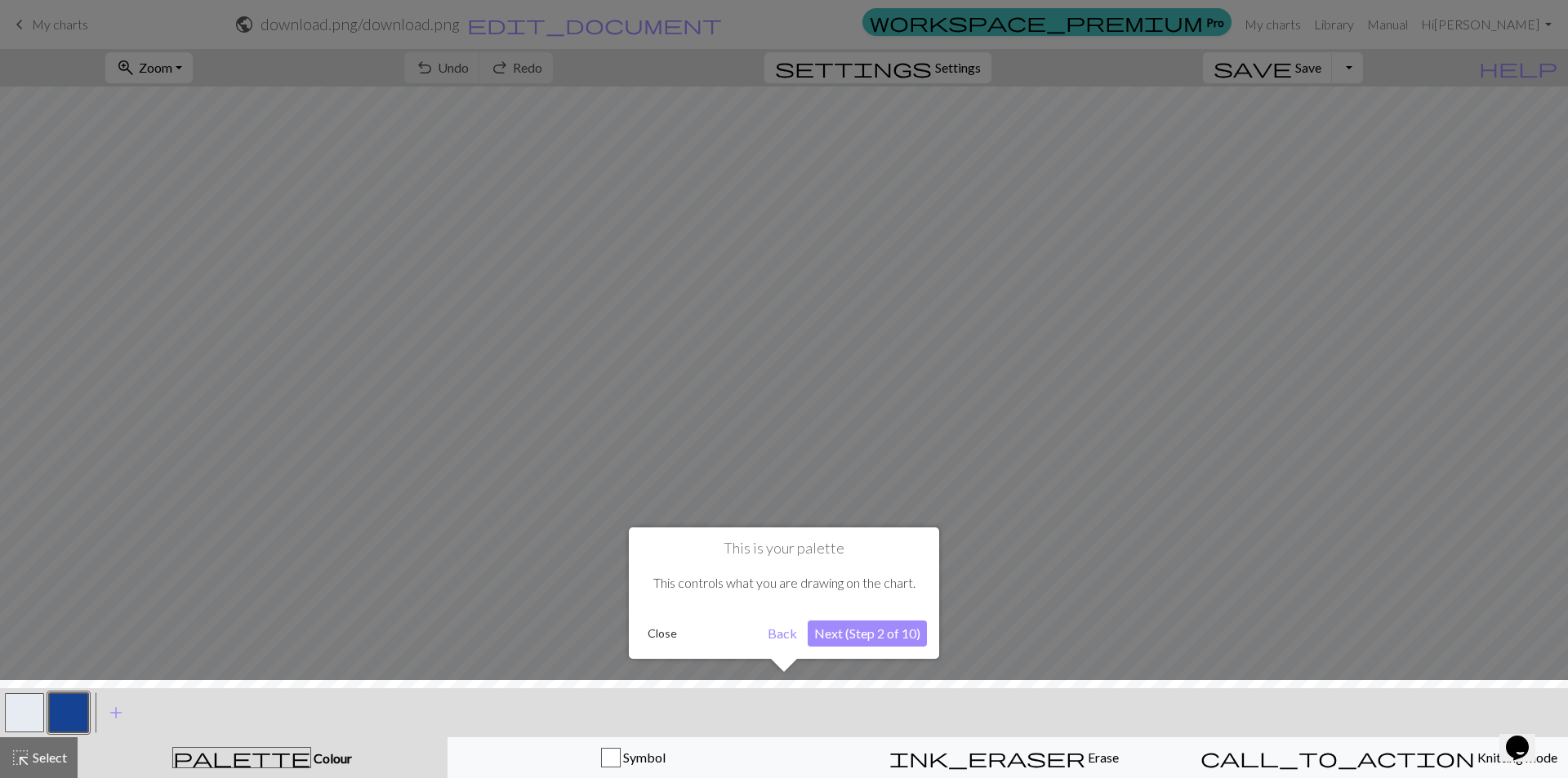
click at [868, 632] on button "Next (Step 2 of 10)" at bounding box center [867, 634] width 119 height 26
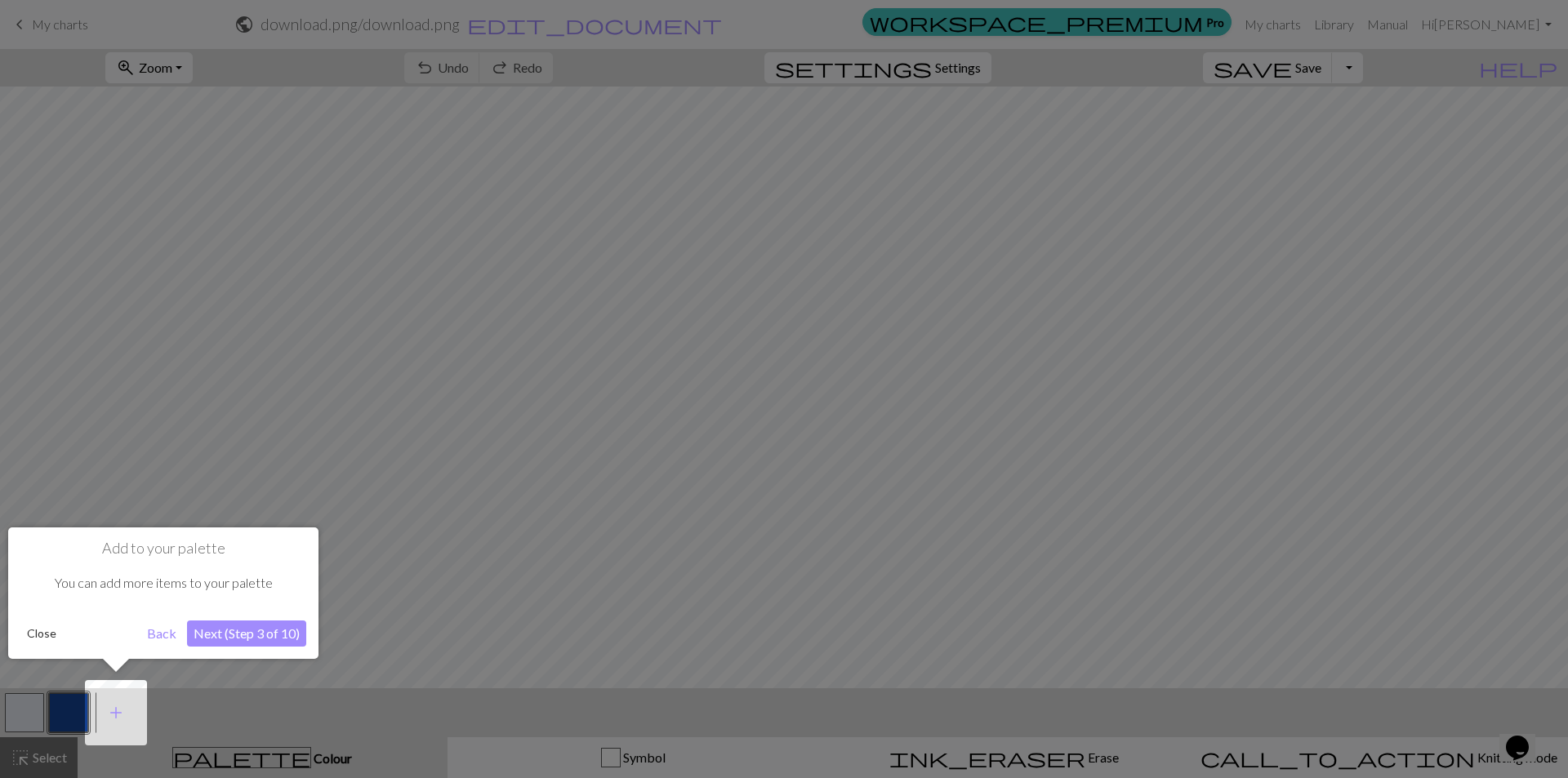
click at [253, 637] on button "Next (Step 3 of 10)" at bounding box center [246, 634] width 119 height 26
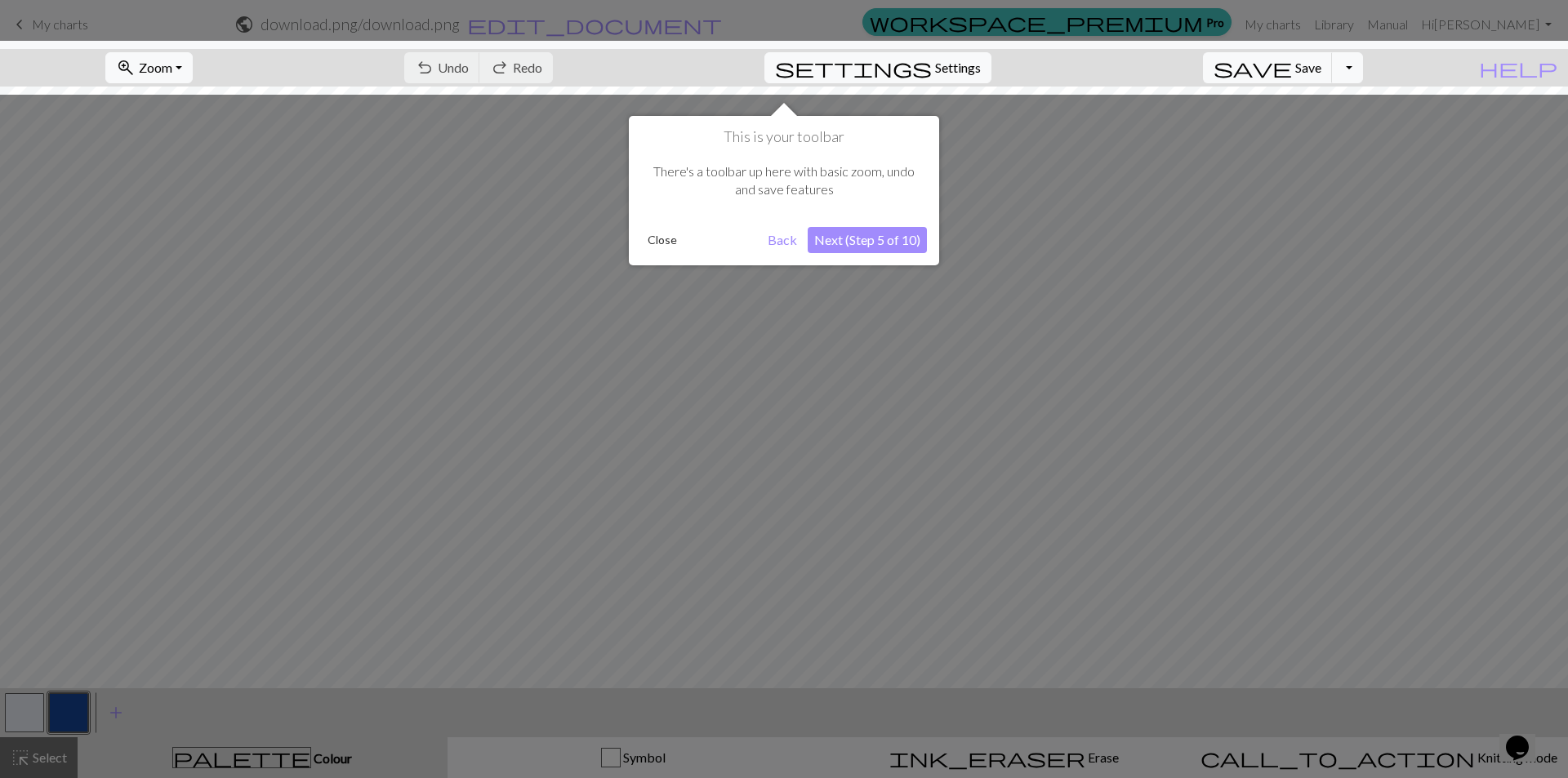
click at [923, 228] on button "Next (Step 5 of 10)" at bounding box center [867, 240] width 119 height 26
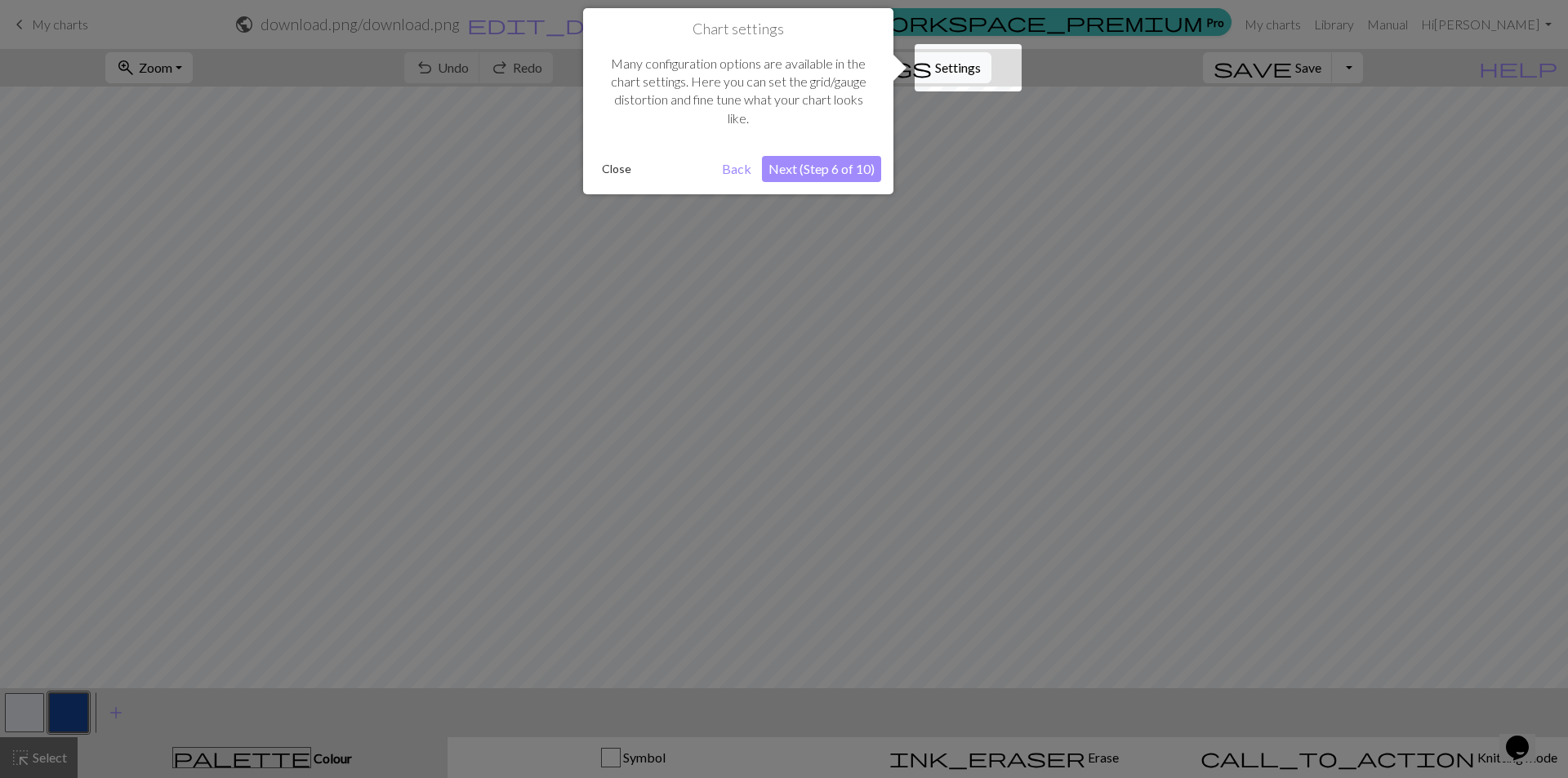
click at [835, 140] on div "Many configuration options are available in the chart settings. Here you can se…" at bounding box center [738, 91] width 286 height 106
click at [812, 171] on button "Next (Step 6 of 10)" at bounding box center [821, 169] width 119 height 26
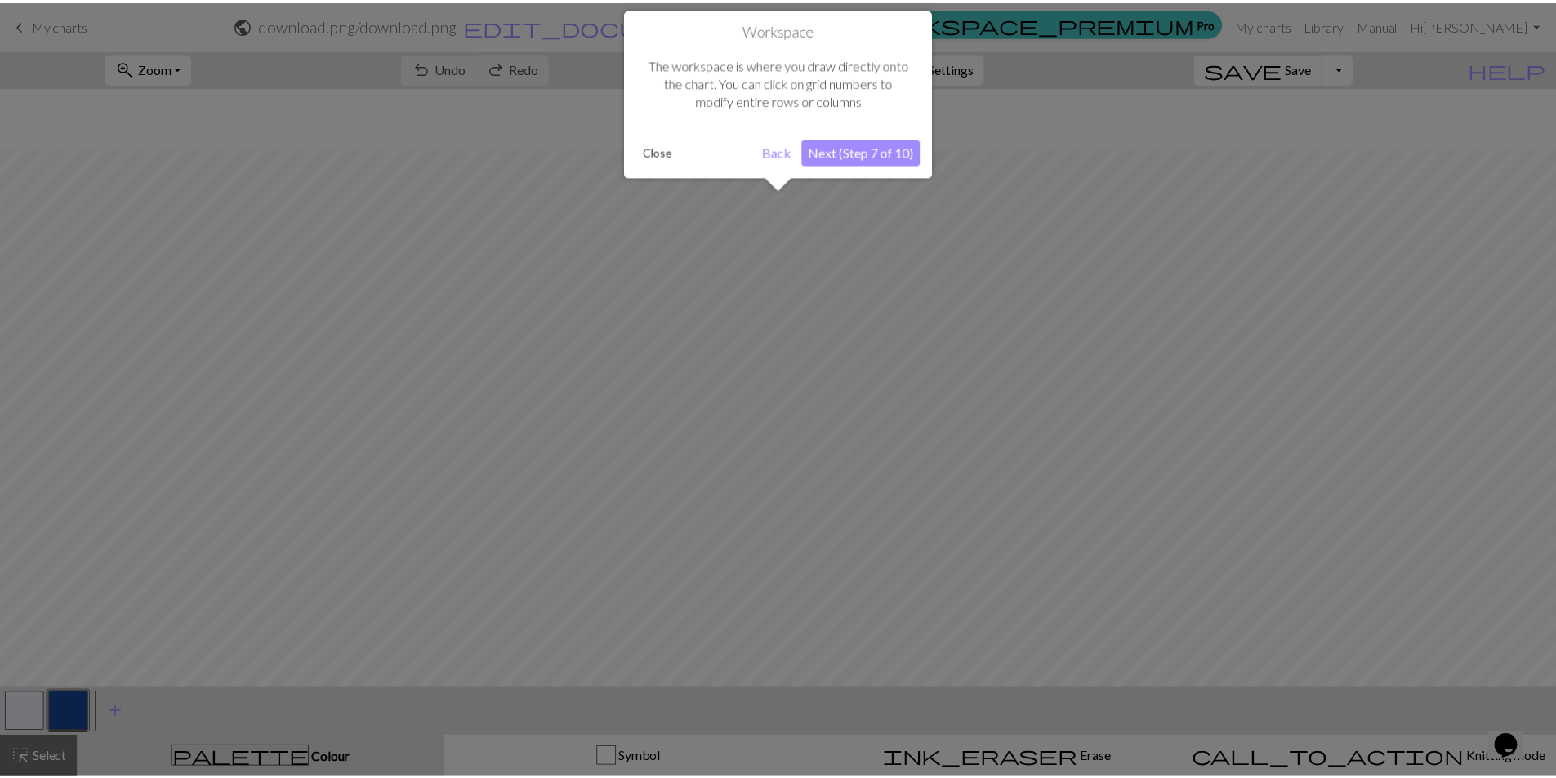
scroll to position [62, 0]
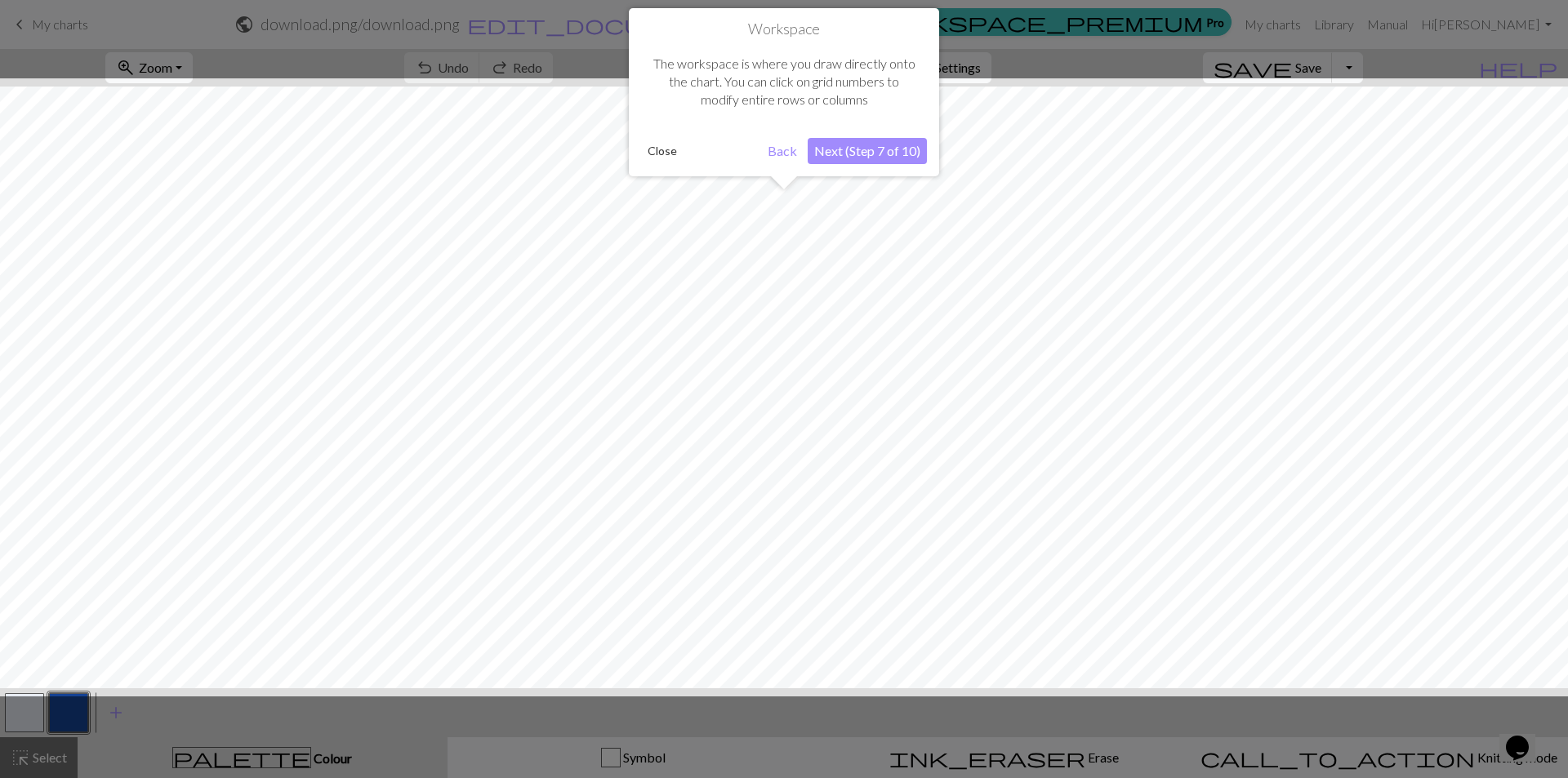
click at [837, 157] on button "Next (Step 7 of 10)" at bounding box center [867, 151] width 119 height 26
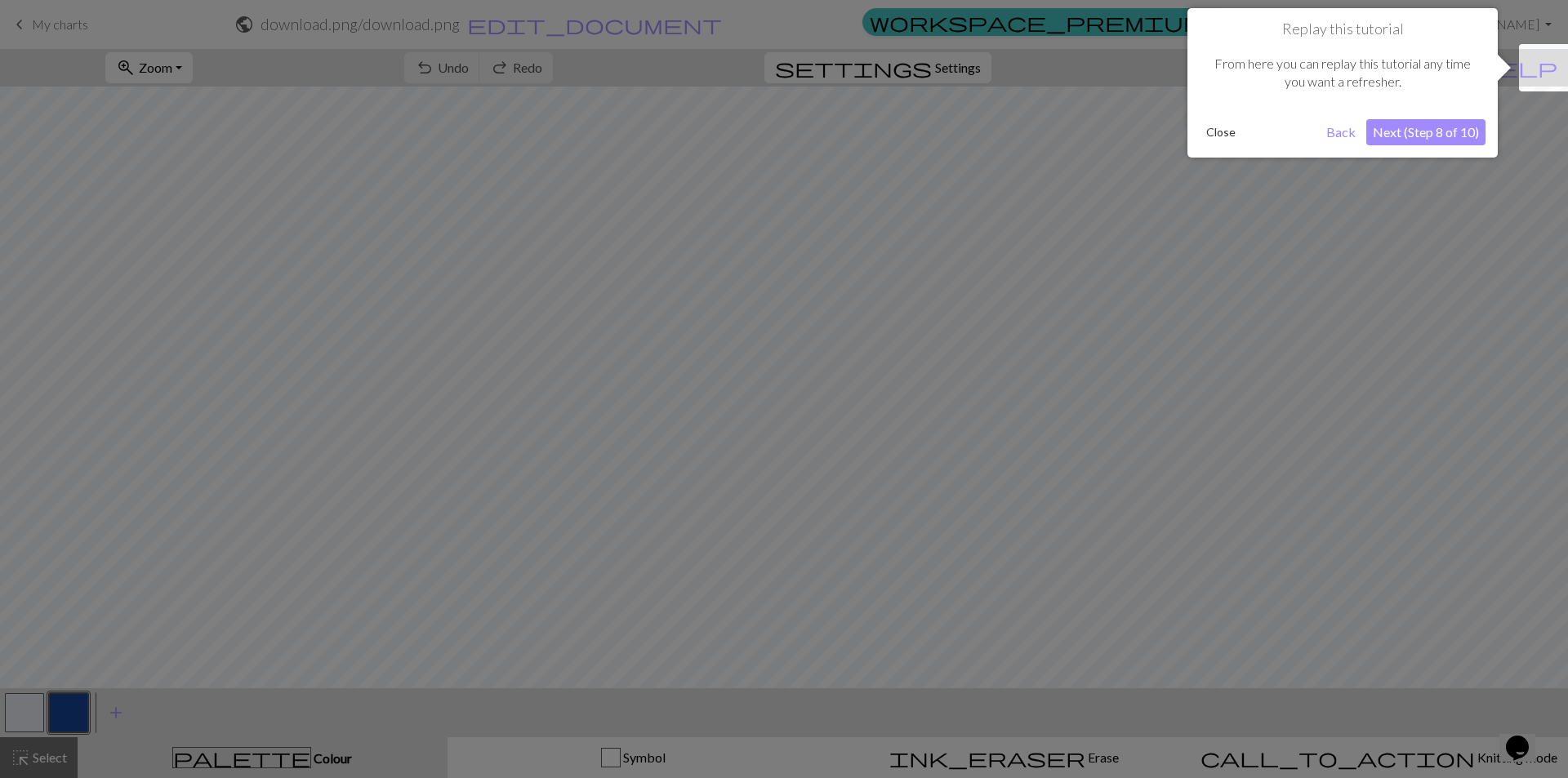
click at [1436, 133] on button "Next (Step 8 of 10)" at bounding box center [1426, 132] width 119 height 26
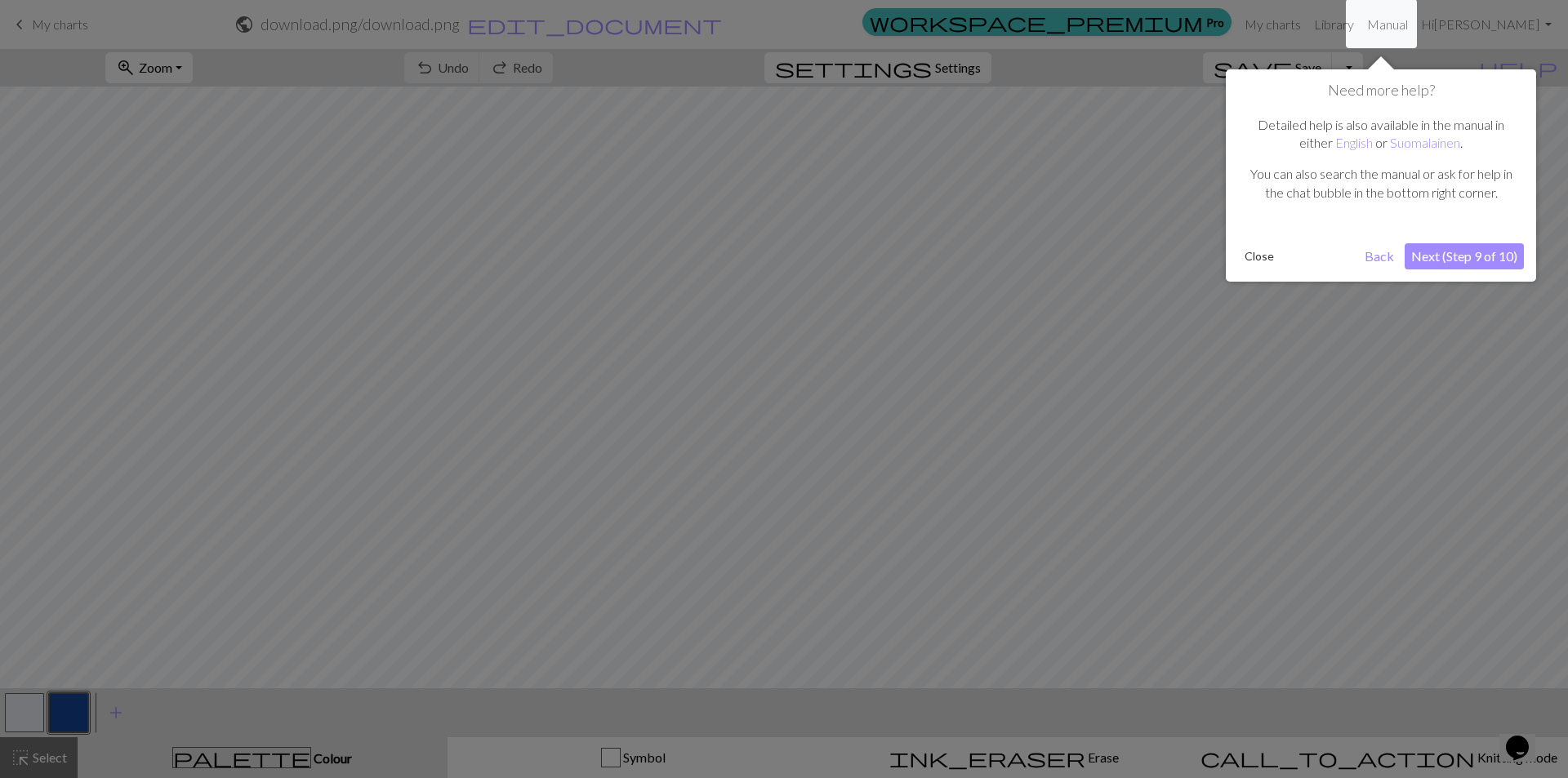
click at [1472, 283] on div at bounding box center [784, 389] width 1568 height 778
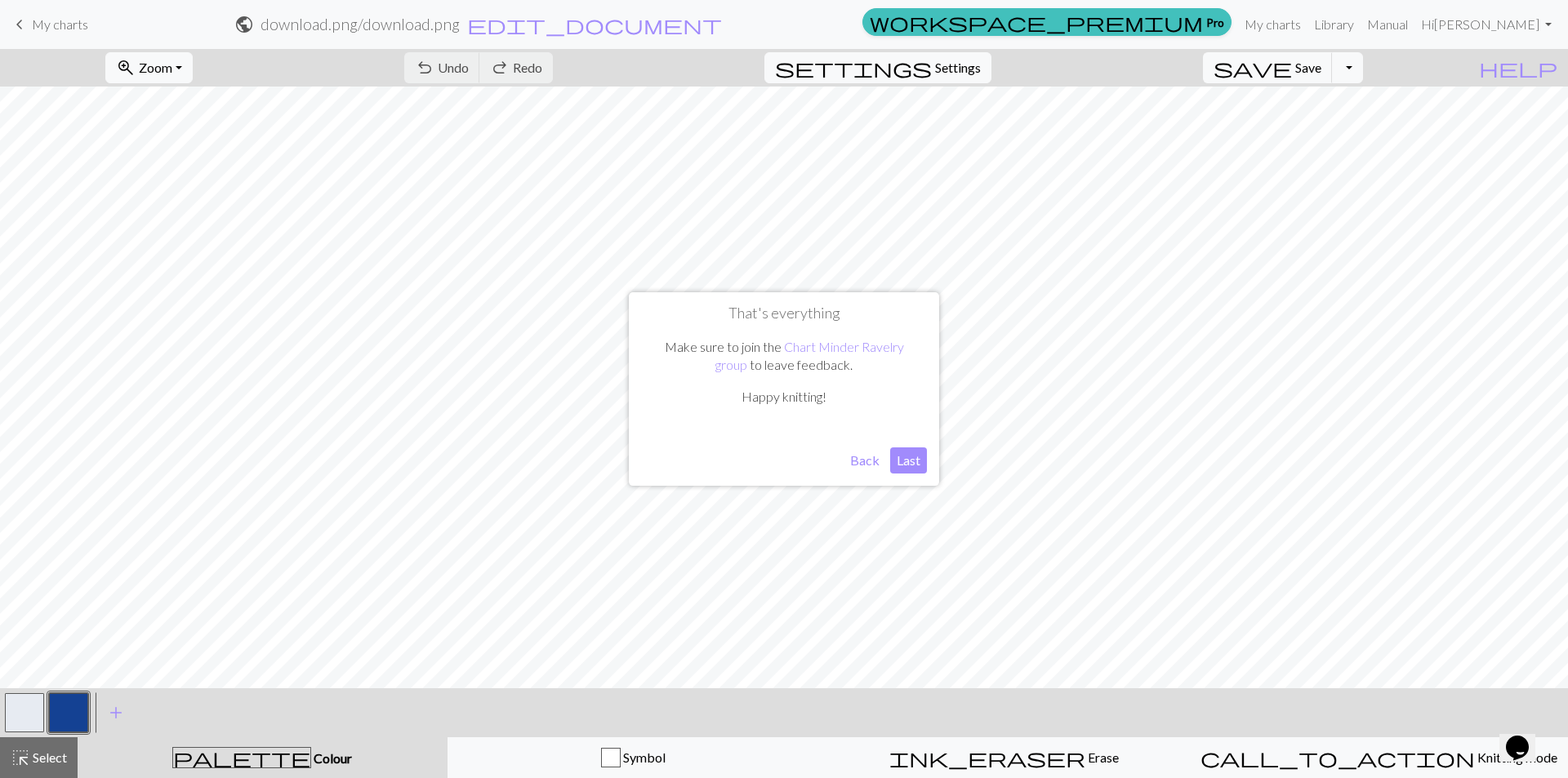
click at [898, 456] on button "Last" at bounding box center [908, 461] width 37 height 26
click at [1363, 67] on button "Toggle Dropdown" at bounding box center [1347, 67] width 31 height 31
click at [1322, 73] on span "Save" at bounding box center [1309, 68] width 26 height 16
click at [1267, 24] on div "Chart saved Chart saved" at bounding box center [784, 64] width 1568 height 129
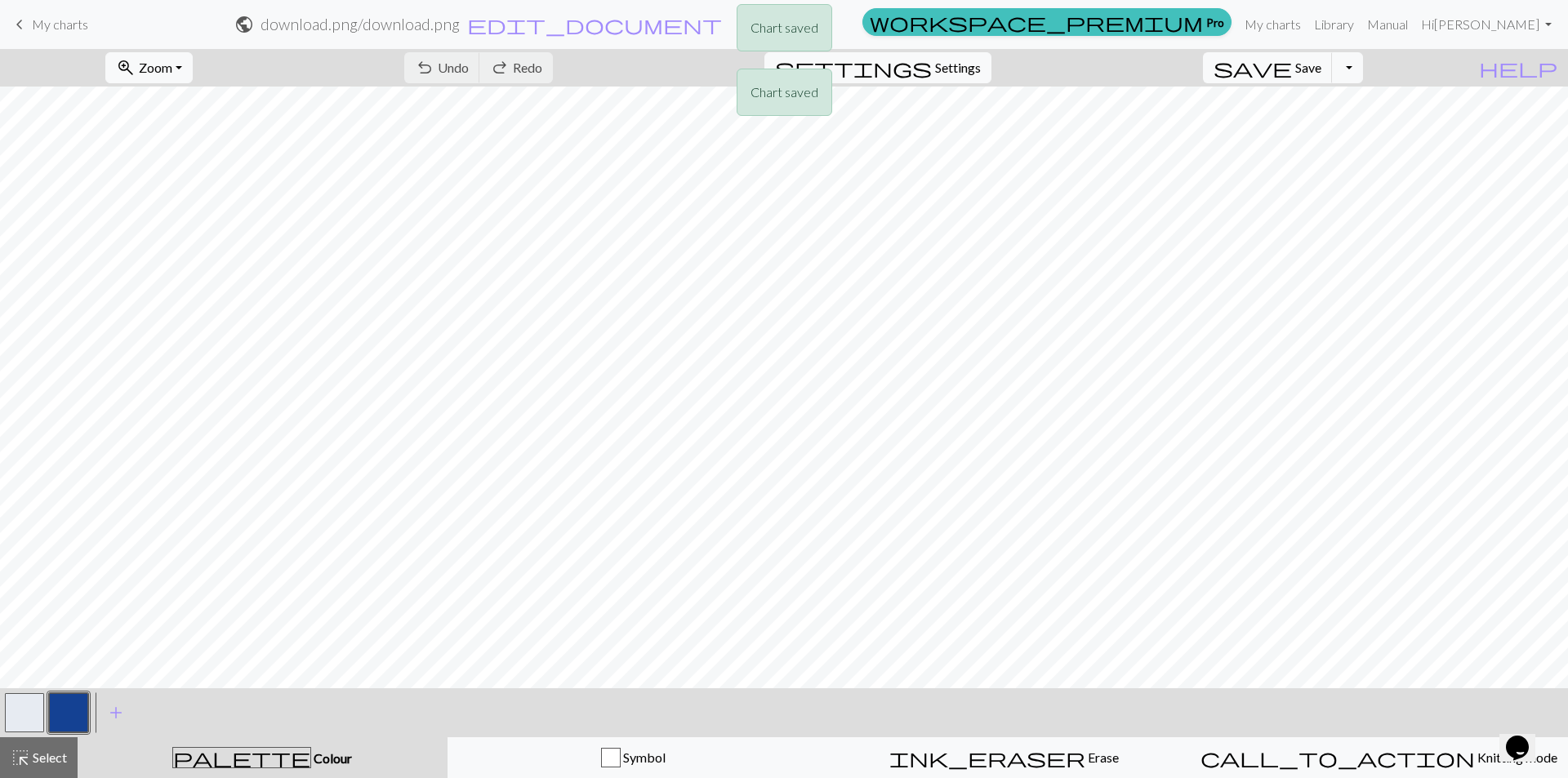
click at [1267, 24] on div "Chart saved Chart saved" at bounding box center [784, 64] width 1568 height 129
click at [1266, 24] on div "Chart saved" at bounding box center [784, 32] width 1568 height 65
click at [1266, 24] on link "My charts" at bounding box center [1272, 24] width 69 height 33
